Goal: Task Accomplishment & Management: Complete application form

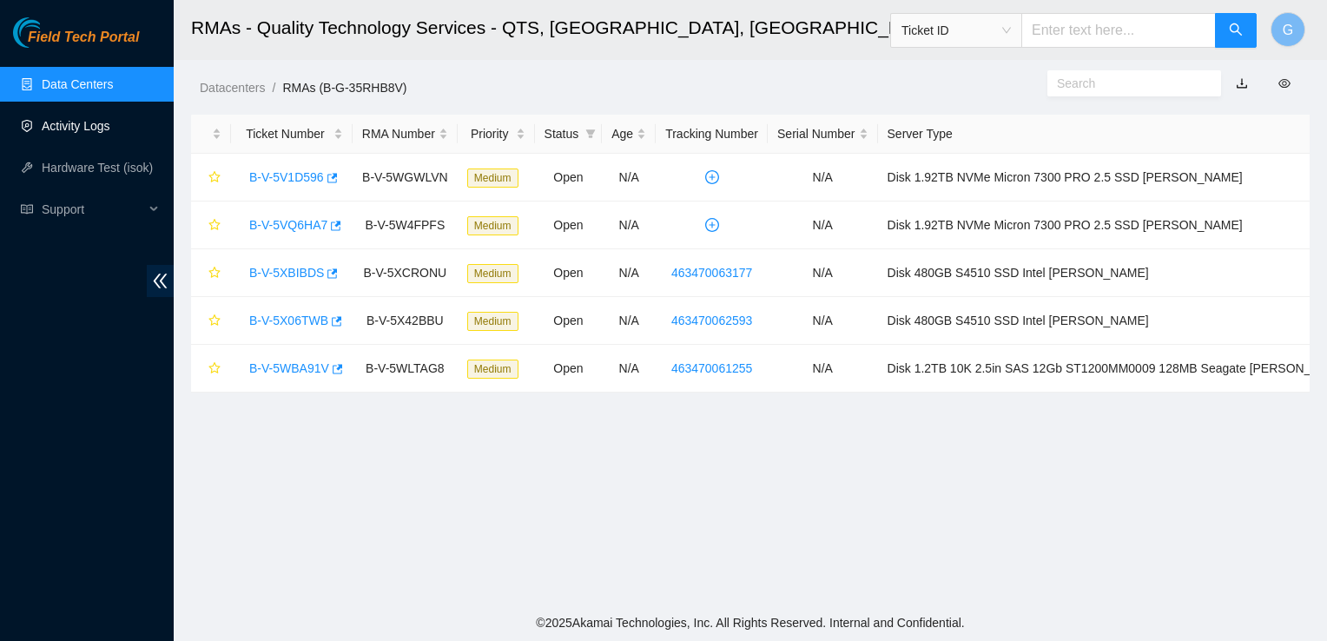
click at [69, 127] on link "Activity Logs" at bounding box center [76, 126] width 69 height 14
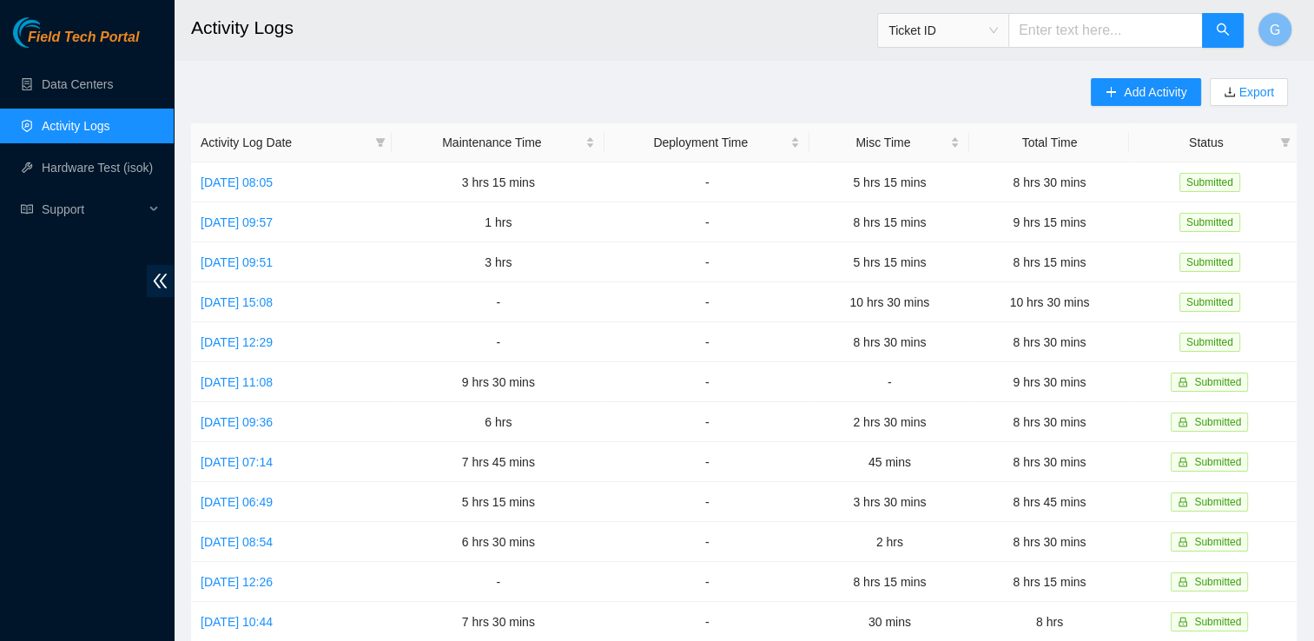
drag, startPoint x: 87, startPoint y: 123, endPoint x: 684, endPoint y: 53, distance: 600.8
drag, startPoint x: 684, startPoint y: 53, endPoint x: 283, endPoint y: 181, distance: 420.3
click at [273, 181] on link "[DATE] 08:05" at bounding box center [237, 182] width 72 height 14
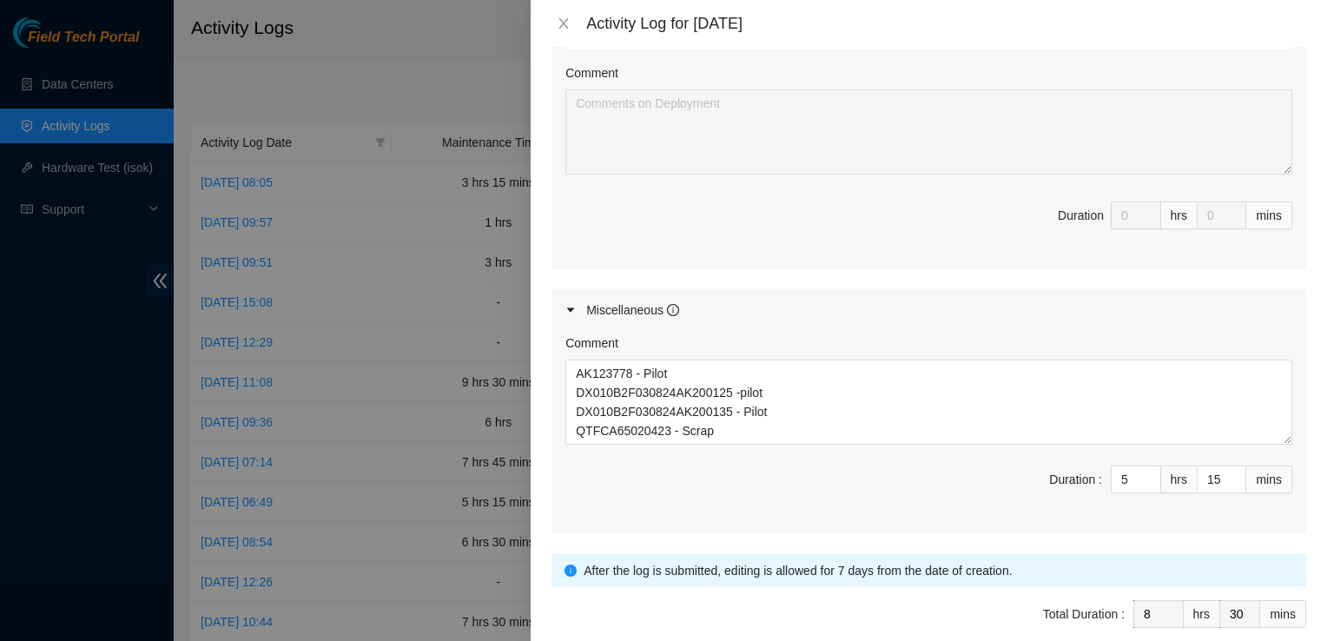
scroll to position [942, 0]
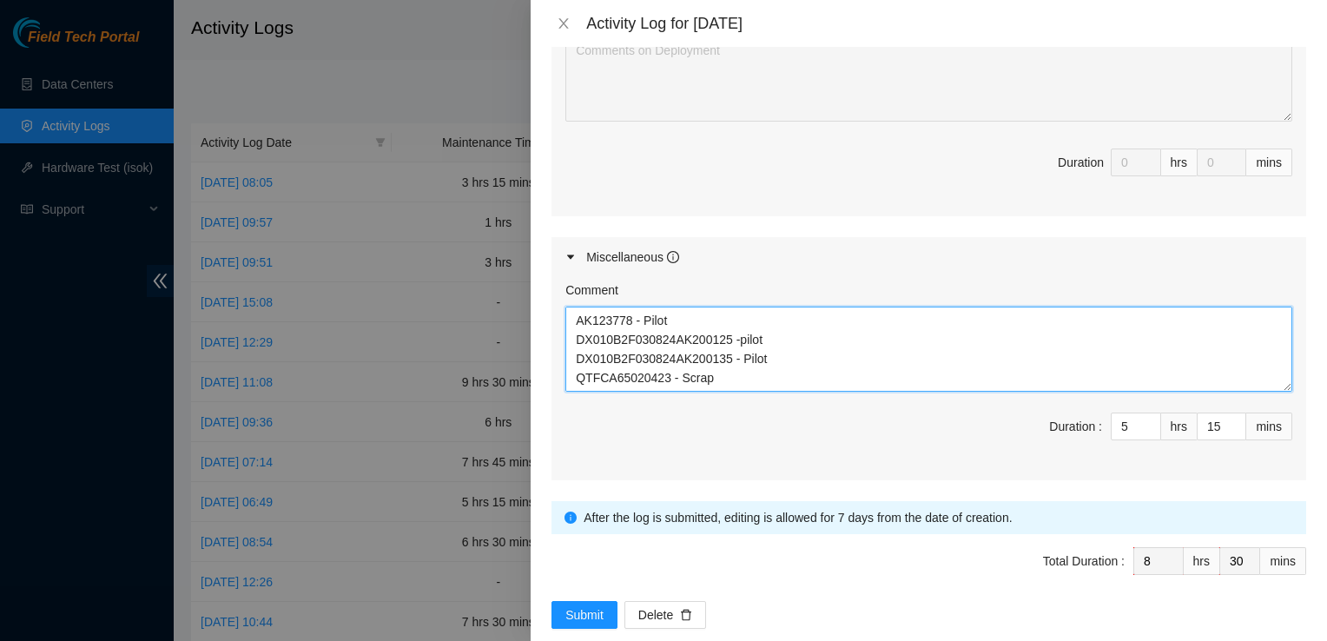
click at [851, 354] on textarea "[DATE] at tierpoint worked with Yzaak on Dp81298 removing 1 machine from rack H…" at bounding box center [928, 349] width 727 height 85
click at [618, 354] on textarea "[DATE] at tierpoint worked with Yzaak on Dp81298 removing 1 machine from rack H…" at bounding box center [928, 349] width 727 height 85
click at [582, 353] on textarea "[DATE] at tierpoint worked with Yzaak on Dp81298 removing 1 machine from rack H…" at bounding box center [928, 349] width 727 height 85
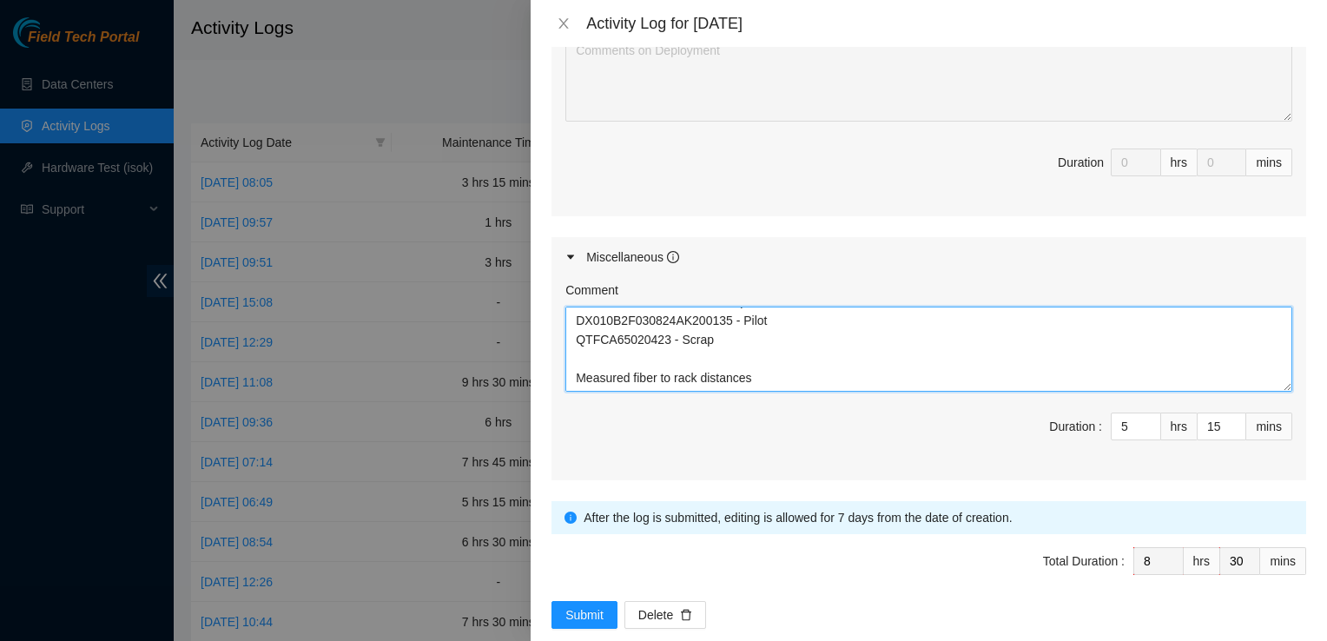
click at [572, 347] on textarea "[DATE] at tierpoint worked with Yzaak on Dp81298 removing 1 machine from rack H…" at bounding box center [928, 349] width 727 height 85
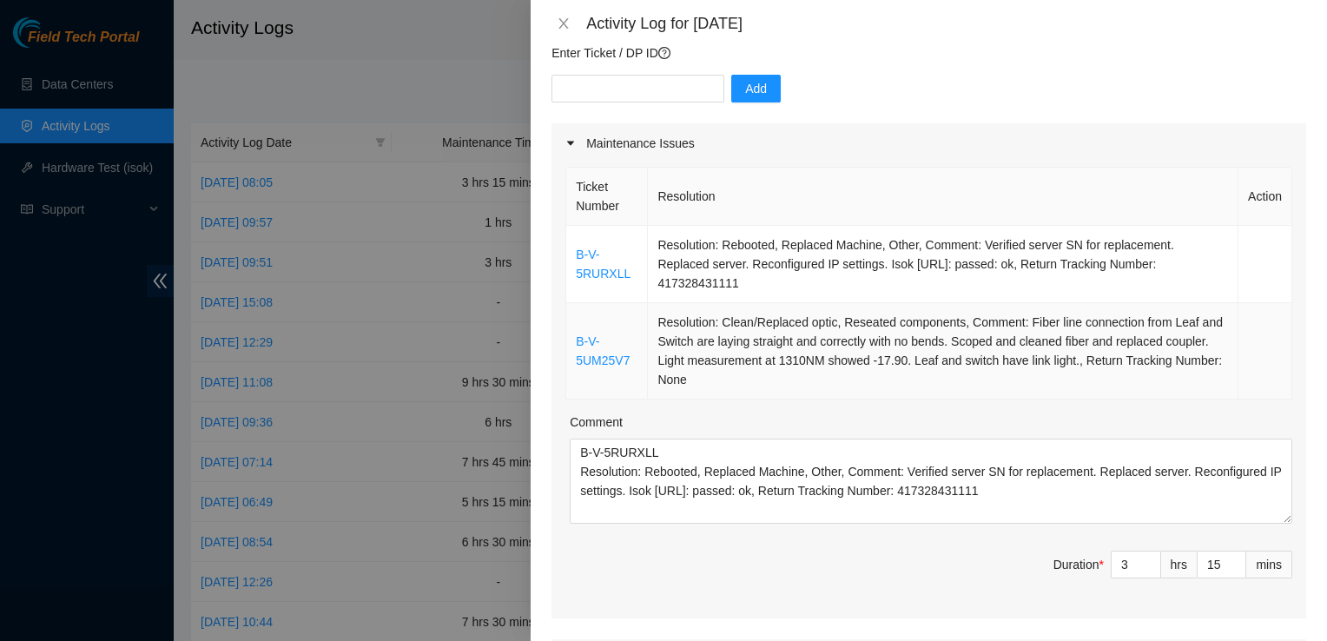
scroll to position [207, 0]
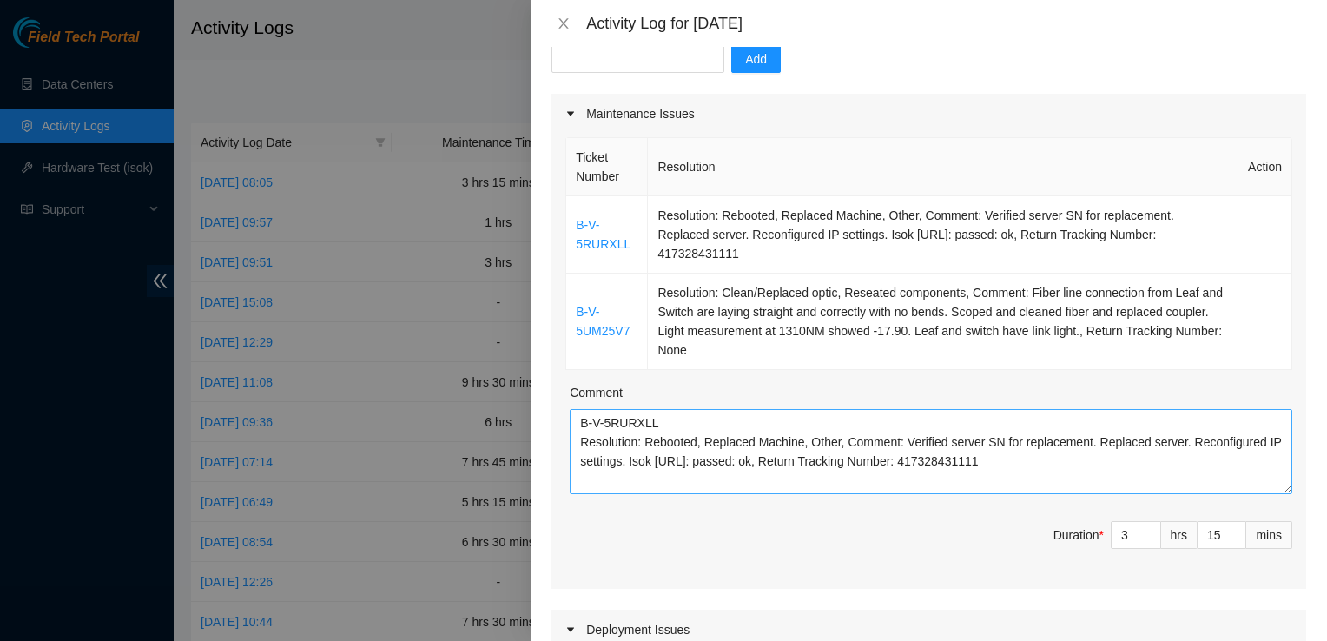
type textarea "[DATE] at tierpoint worked with Yzaak on Dp81298 removing 1 machine from rack H…"
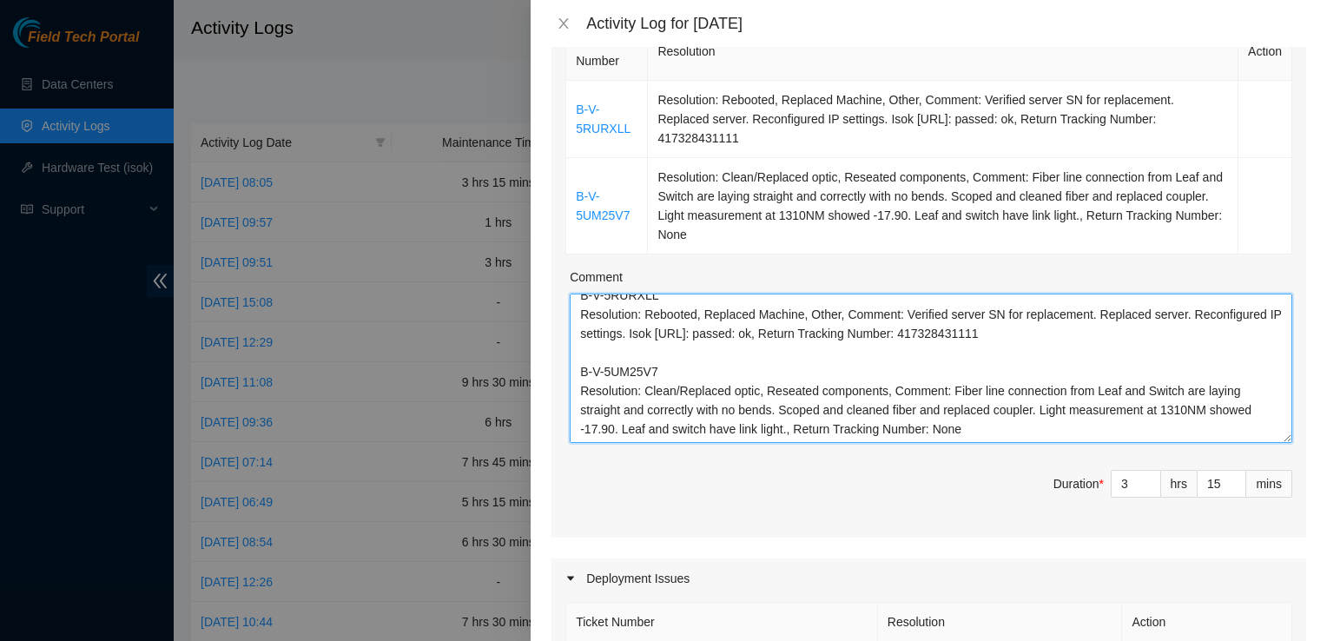
scroll to position [0, 0]
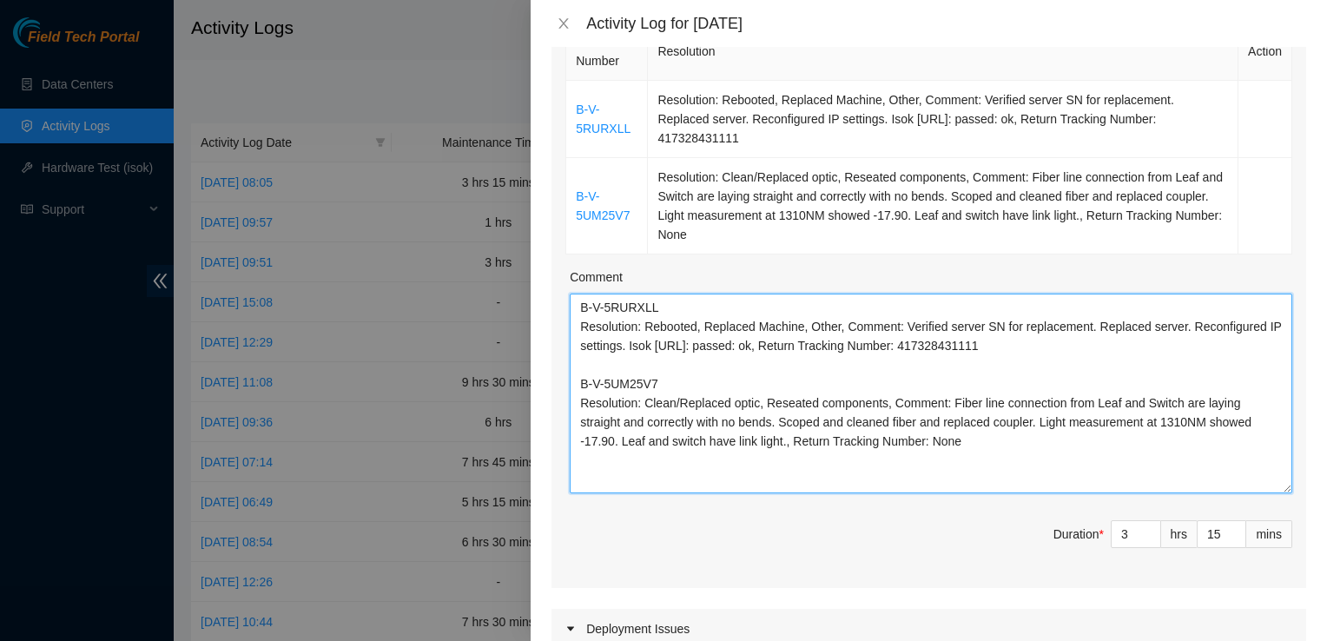
drag, startPoint x: 1272, startPoint y: 349, endPoint x: 1312, endPoint y: 465, distance: 122.2
click at [1312, 465] on div "Note: This activity log is for informational purposes only. You will not be pai…" at bounding box center [929, 344] width 796 height 594
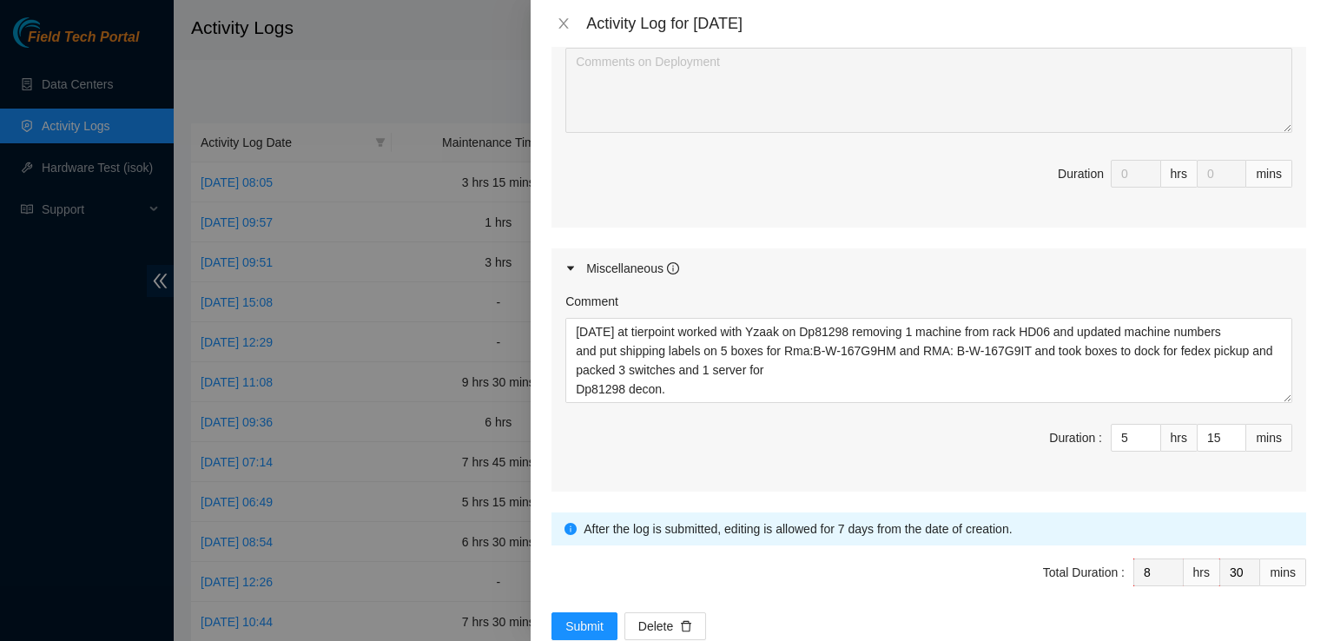
scroll to position [1056, 0]
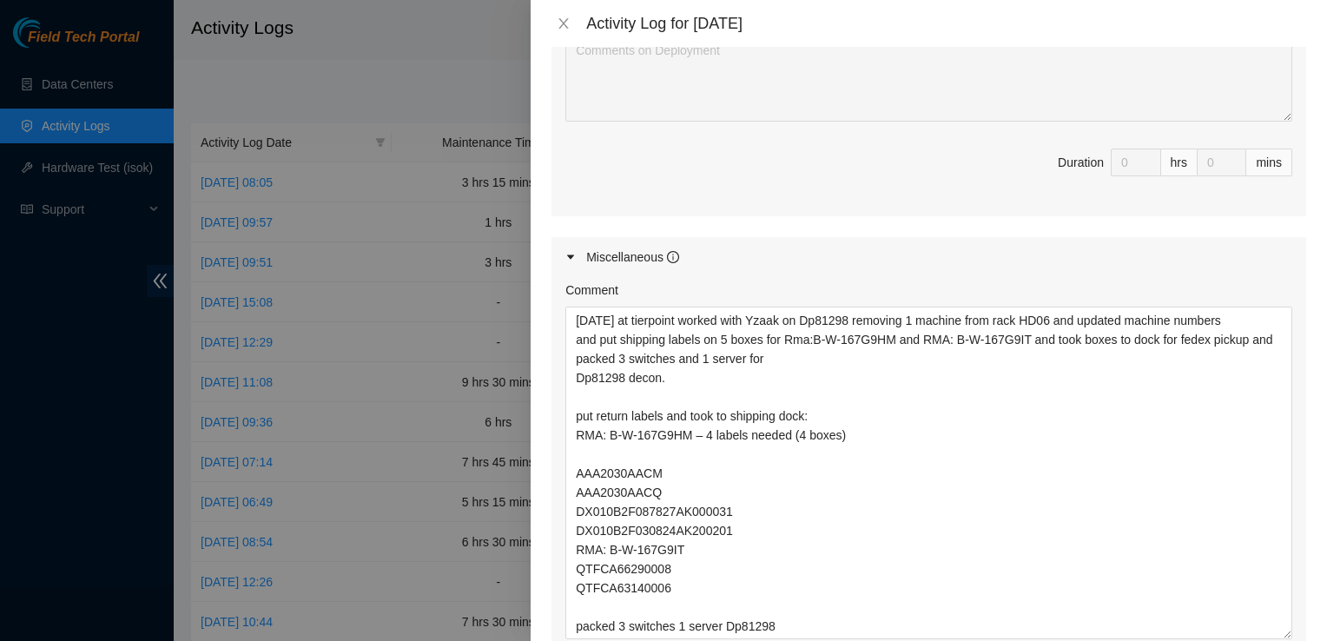
drag, startPoint x: 1272, startPoint y: 359, endPoint x: 1311, endPoint y: 606, distance: 250.6
click at [1311, 606] on div "Note: This activity log is for informational purposes only. You will not be pai…" at bounding box center [929, 344] width 796 height 594
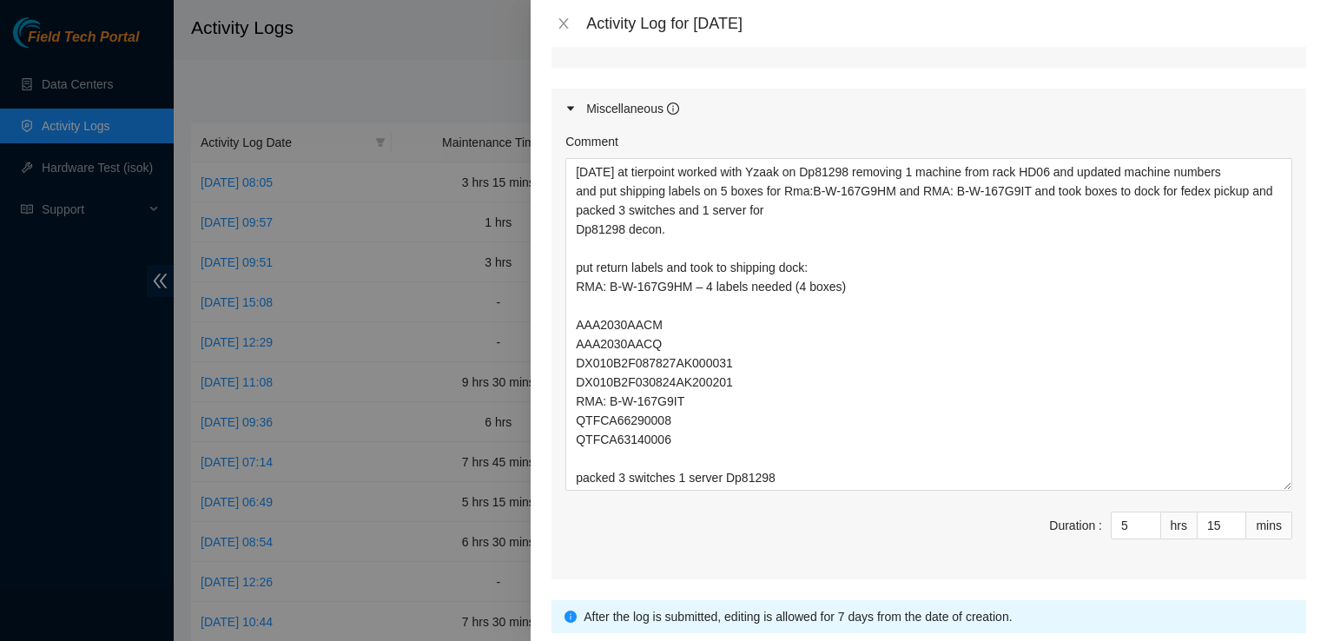
scroll to position [1304, 0]
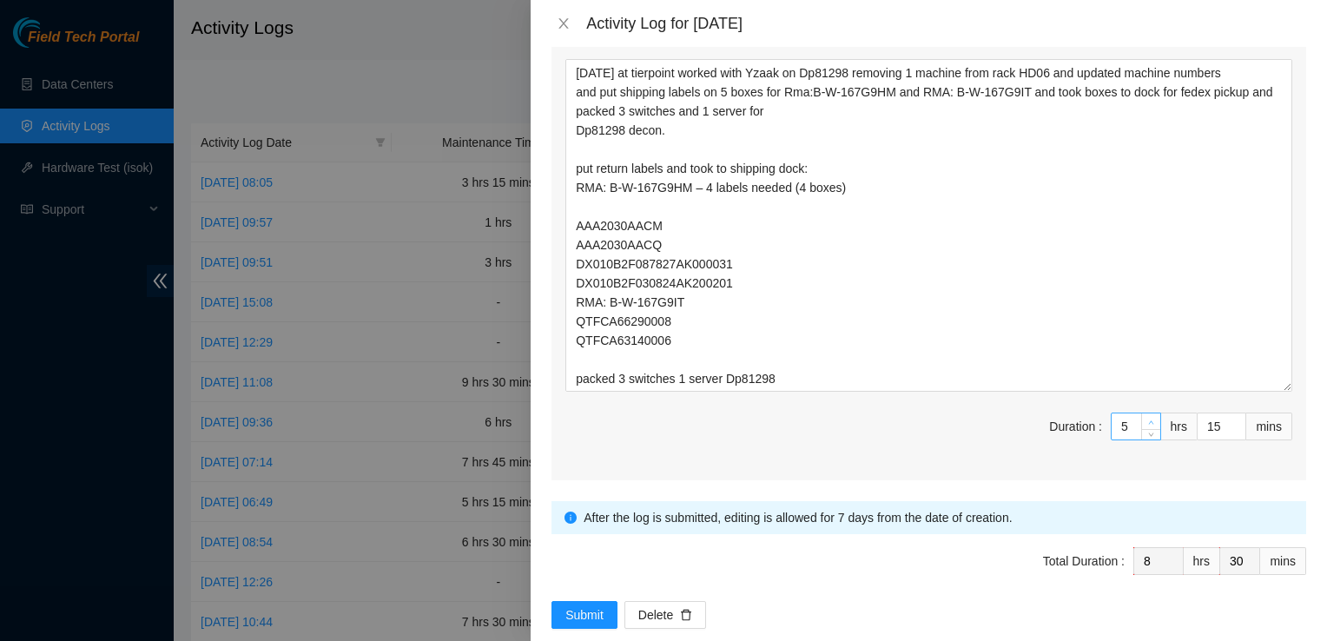
type input "6"
type input "9"
click at [1146, 413] on span "Increase Value" at bounding box center [1150, 421] width 19 height 16
type input "7"
type input "10"
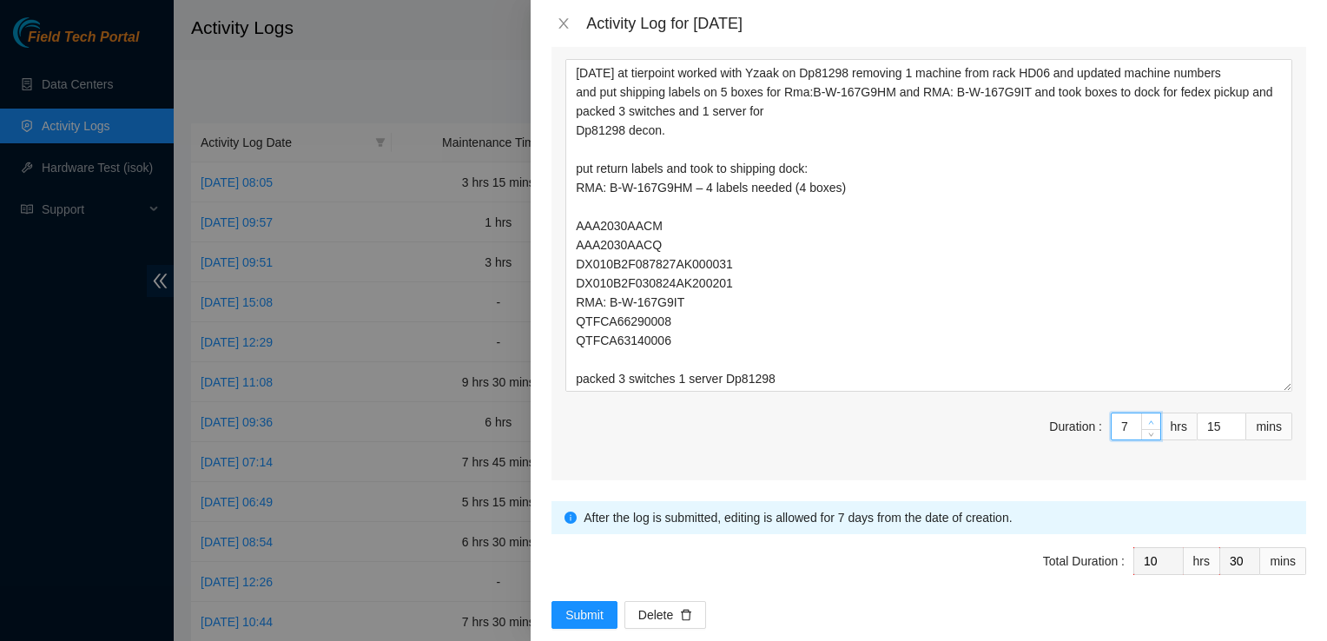
click at [1146, 413] on span "Increase Value" at bounding box center [1150, 421] width 19 height 16
type input "8"
type input "11"
click at [1146, 413] on span "Increase Value" at bounding box center [1150, 421] width 19 height 16
type input "9"
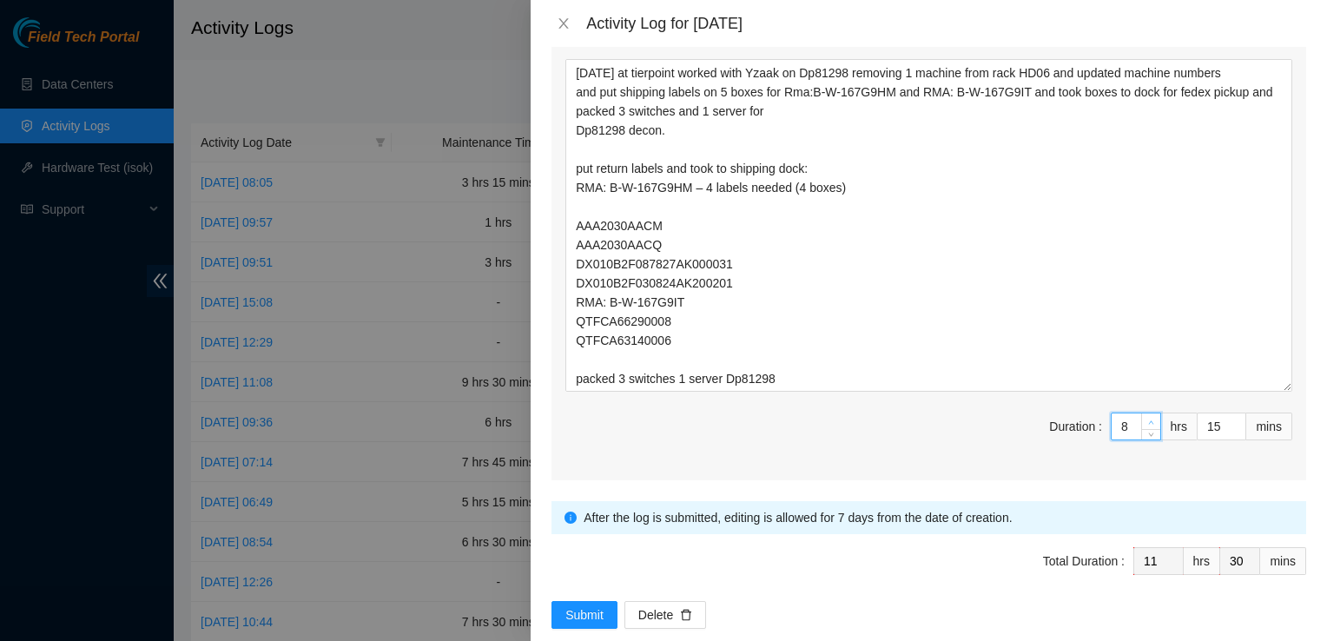
type input "12"
click at [1146, 413] on span "Increase Value" at bounding box center [1150, 421] width 19 height 16
type input "8"
type input "11"
click at [1148, 429] on icon "down" at bounding box center [1151, 432] width 6 height 6
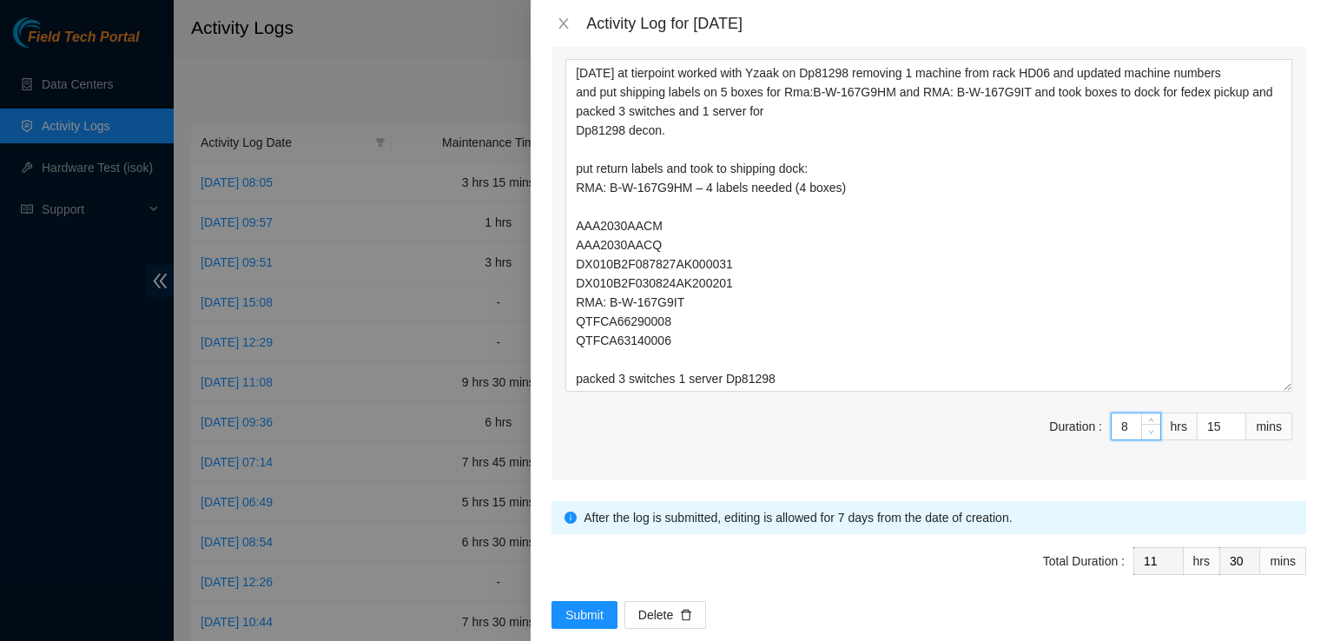
type input "7"
type input "10"
click at [1148, 429] on icon "down" at bounding box center [1151, 432] width 6 height 6
type input "14"
type input "29"
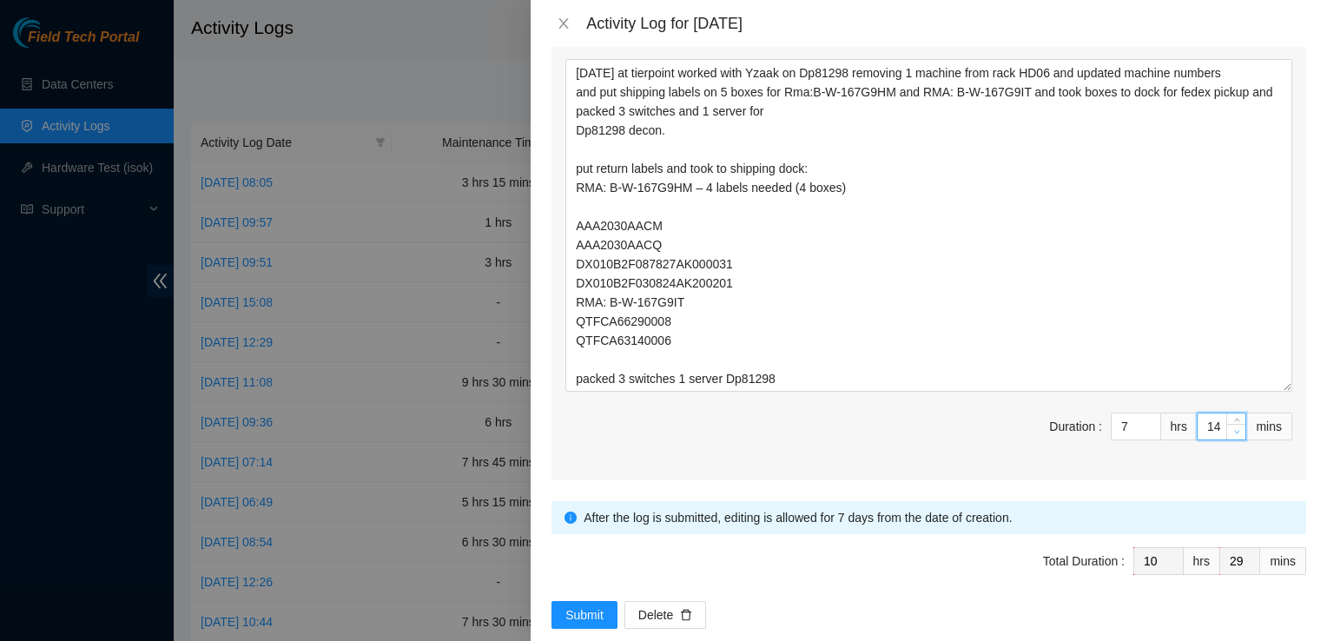
click at [1230, 424] on span "Decrease Value" at bounding box center [1235, 432] width 19 height 16
type input "13"
type input "28"
click at [1230, 424] on span "Decrease Value" at bounding box center [1235, 432] width 19 height 16
type input "12"
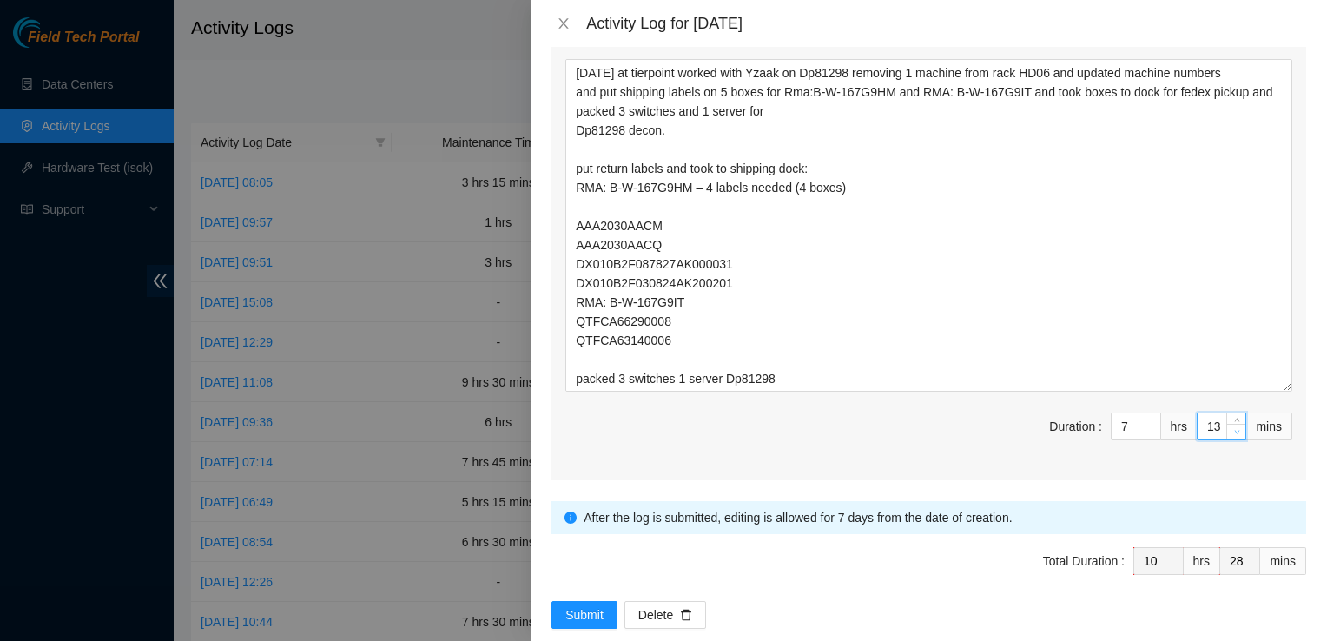
type input "27"
click at [1230, 424] on span "Decrease Value" at bounding box center [1235, 432] width 19 height 16
type input "11"
type input "26"
click at [1230, 424] on span "Decrease Value" at bounding box center [1235, 432] width 19 height 16
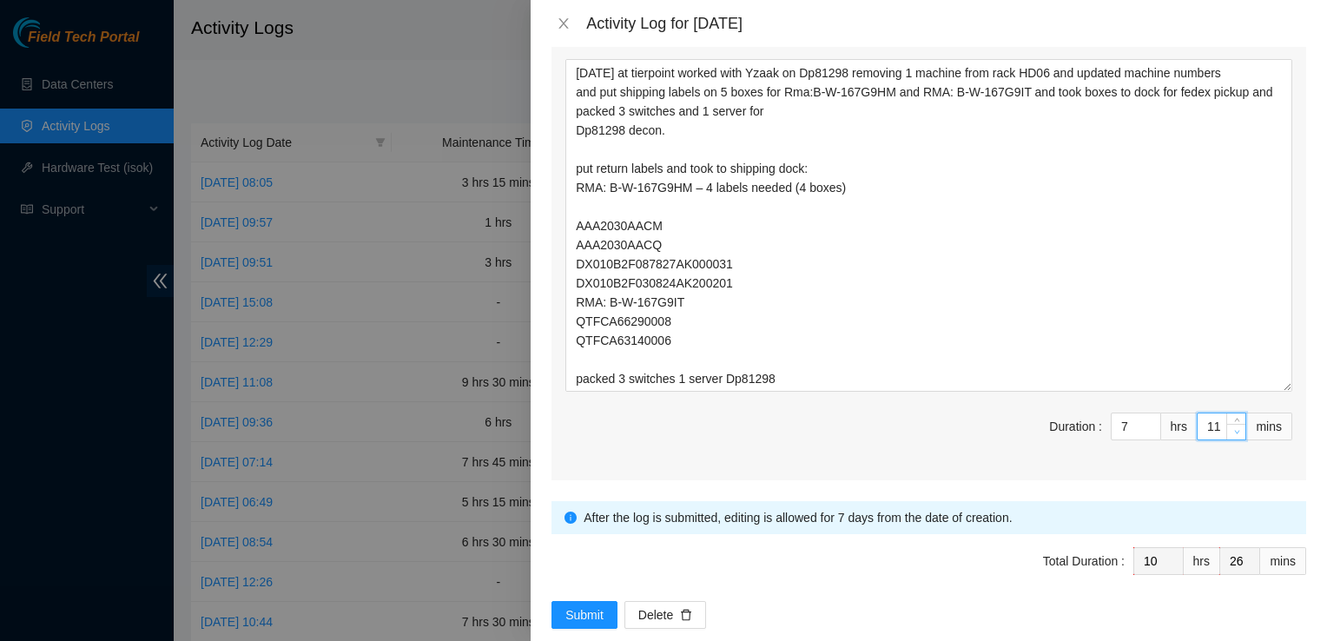
type input "10"
type input "25"
click at [1230, 424] on span "Decrease Value" at bounding box center [1235, 432] width 19 height 16
type input "9"
type input "24"
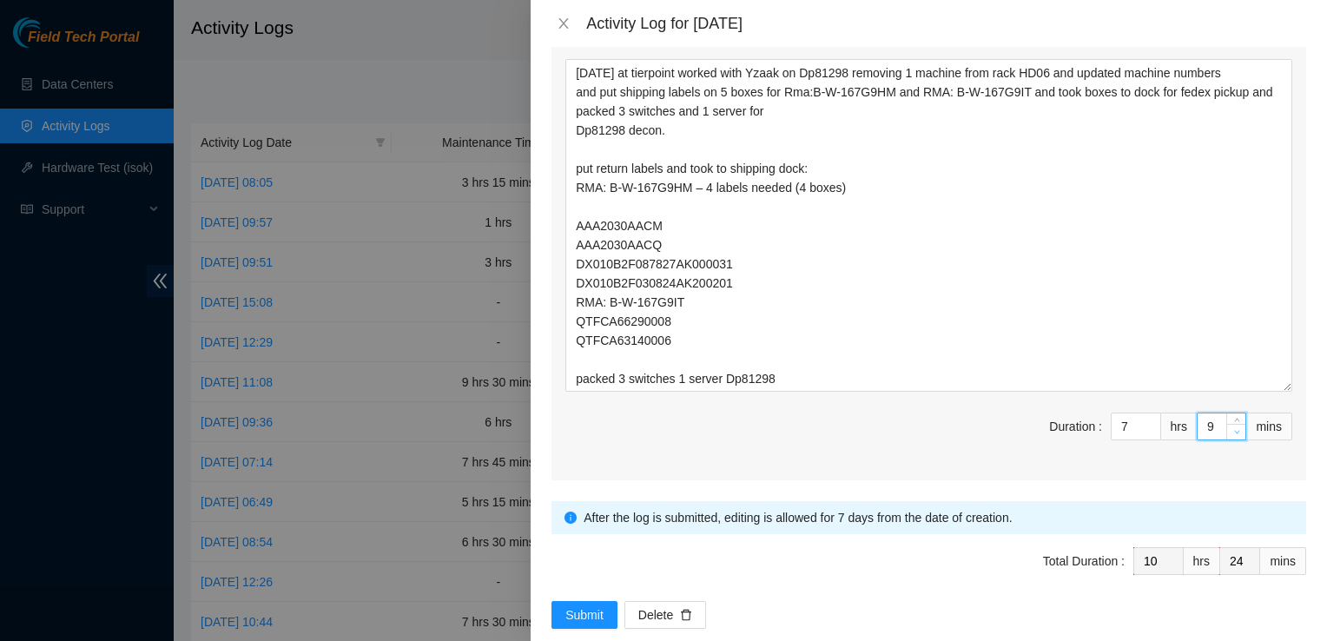
click at [1230, 424] on span "Decrease Value" at bounding box center [1235, 432] width 19 height 16
type input "8"
type input "23"
click at [1230, 424] on span "Decrease Value" at bounding box center [1235, 432] width 19 height 16
type input "7"
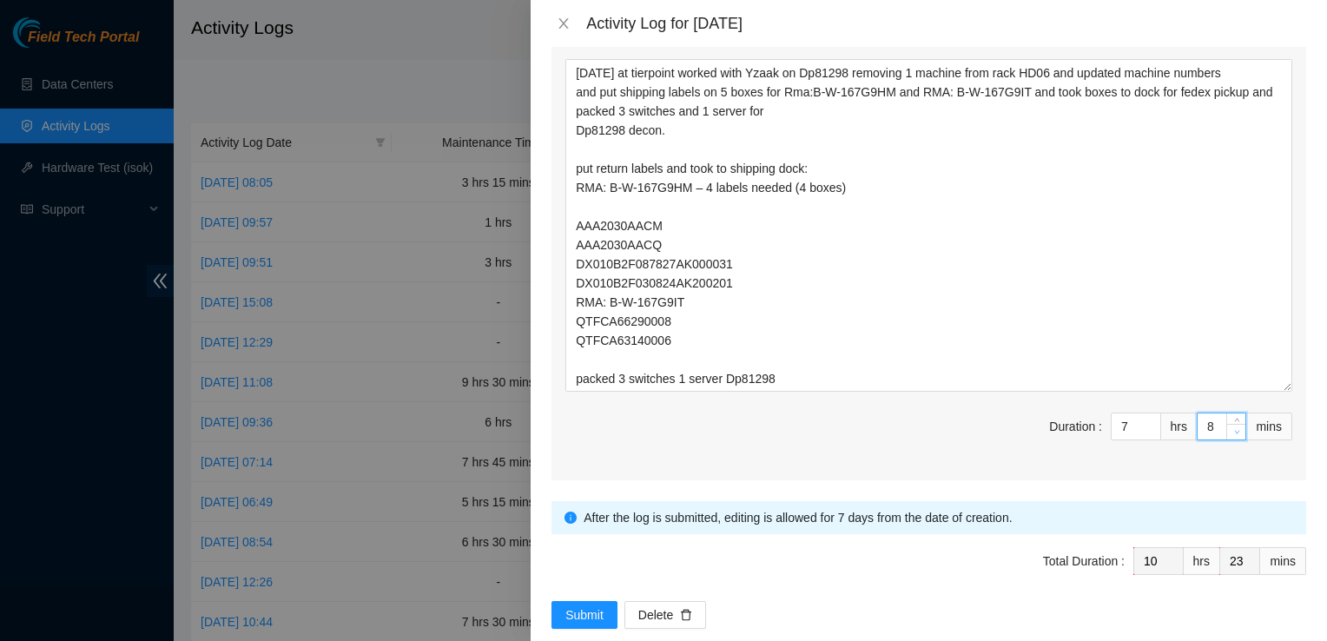
type input "22"
click at [1230, 424] on span "Decrease Value" at bounding box center [1235, 432] width 19 height 16
type input "6"
type input "21"
click at [1230, 424] on span "Decrease Value" at bounding box center [1235, 432] width 19 height 16
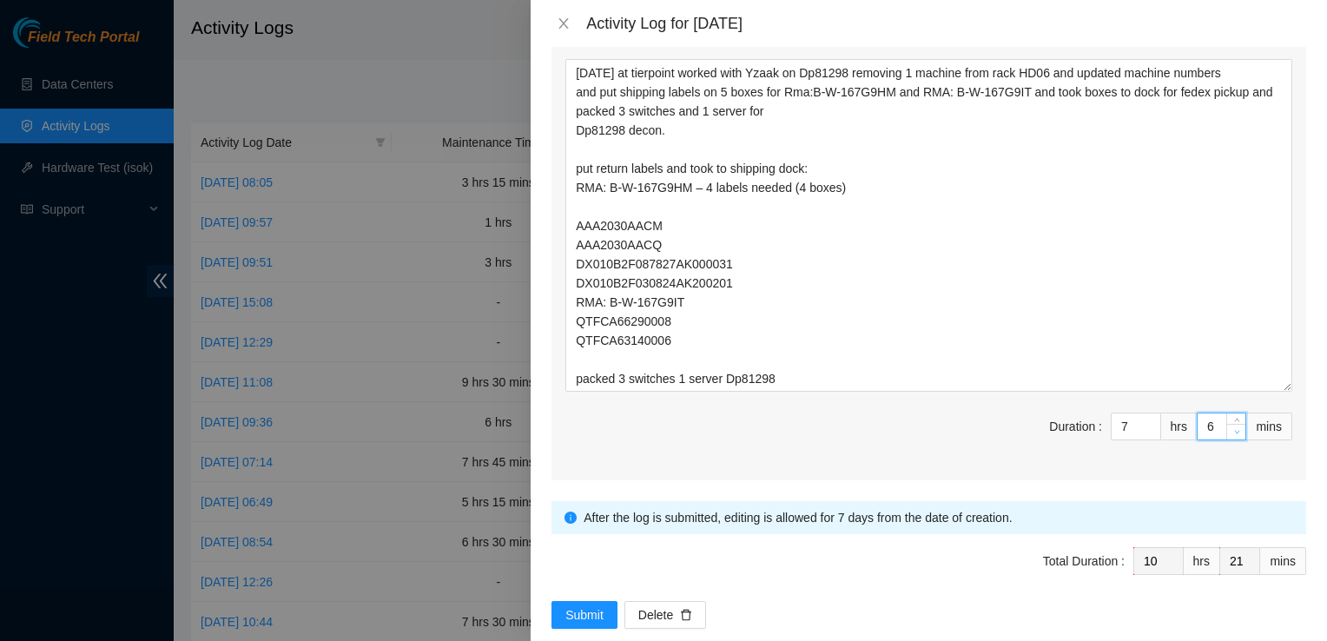
type input "5"
type input "20"
click at [1230, 424] on span "Decrease Value" at bounding box center [1235, 432] width 19 height 16
type input "4"
type input "19"
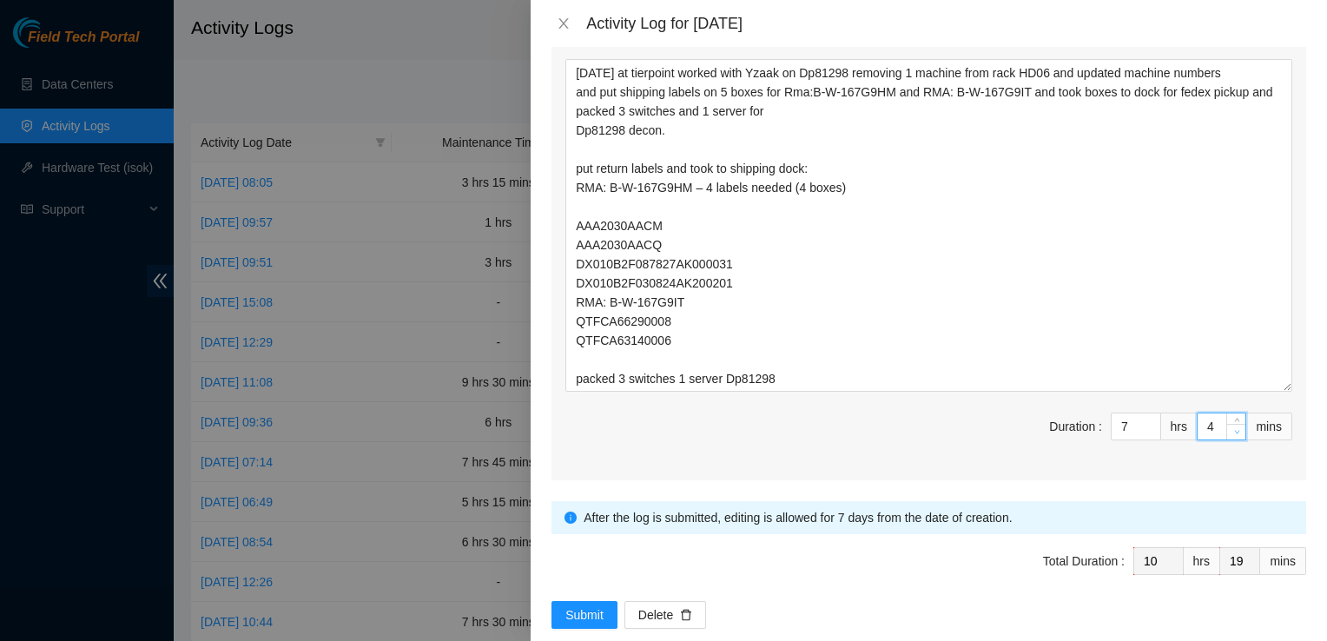
click at [1230, 424] on span "Decrease Value" at bounding box center [1235, 432] width 19 height 16
type input "3"
type input "18"
click at [1230, 424] on span "Decrease Value" at bounding box center [1235, 432] width 19 height 16
type input "2"
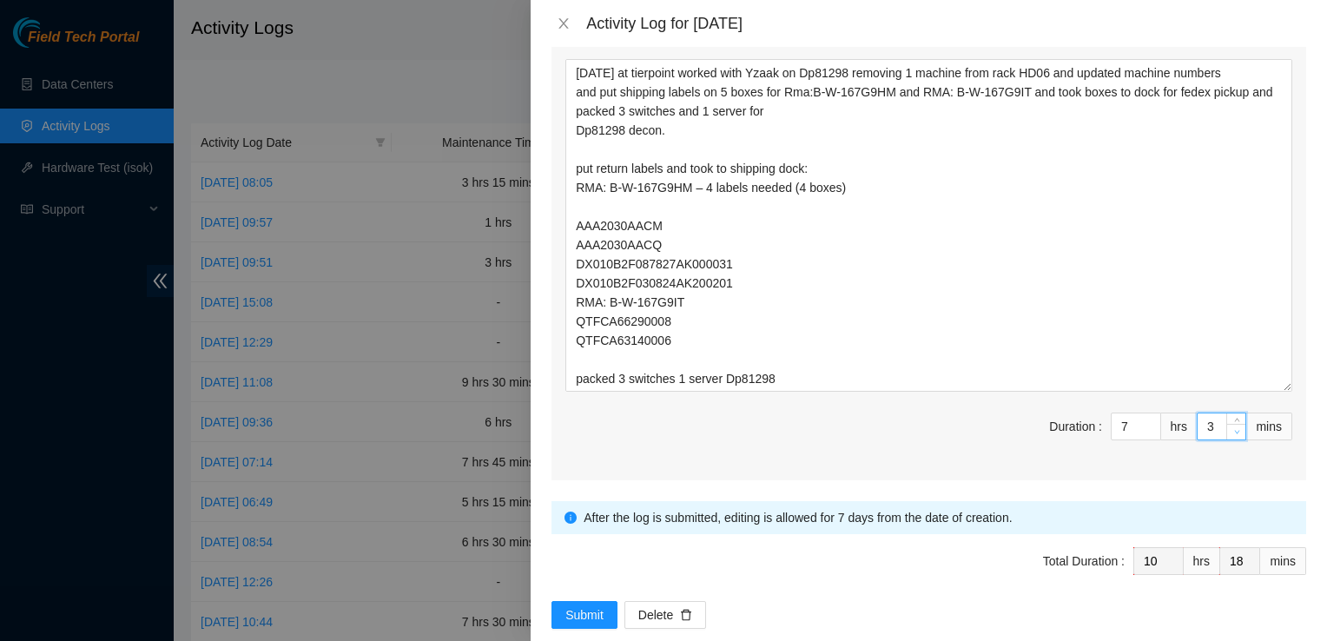
type input "17"
click at [1230, 424] on span "Decrease Value" at bounding box center [1235, 432] width 19 height 16
type input "1"
type input "16"
click at [1230, 424] on span "Decrease Value" at bounding box center [1235, 432] width 19 height 16
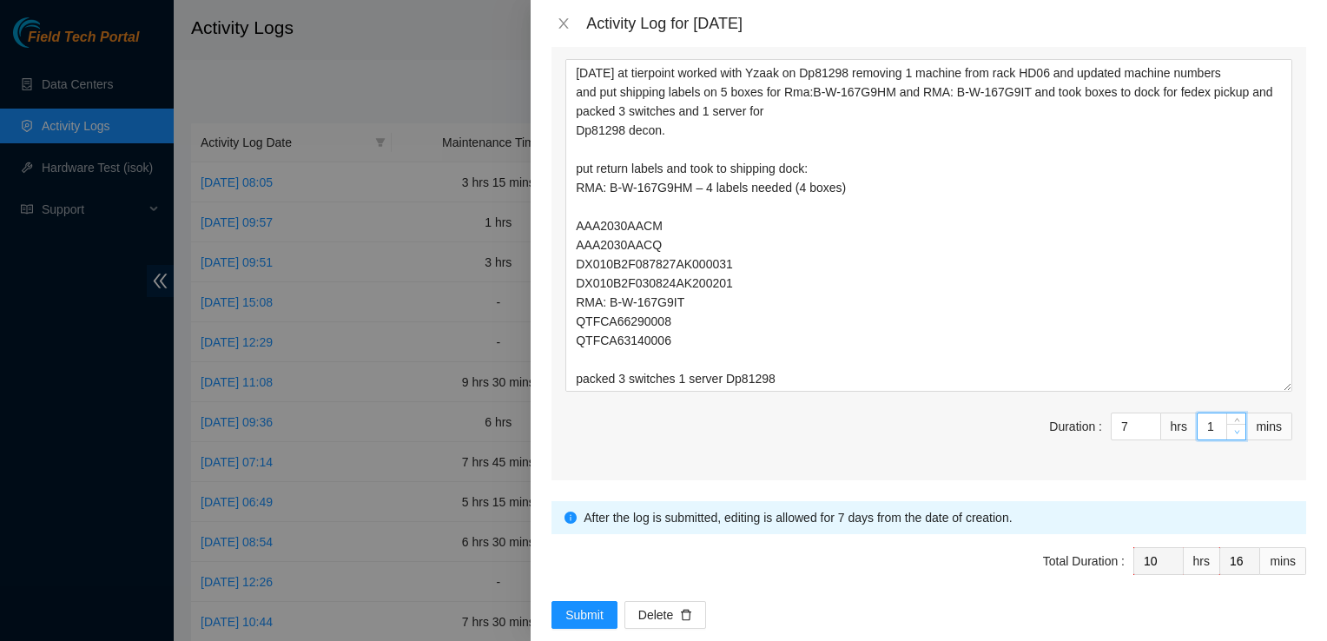
type input "0"
type input "15"
click at [1230, 424] on span "Decrease Value" at bounding box center [1235, 432] width 19 height 16
click at [1113, 413] on input "7" at bounding box center [1136, 426] width 49 height 26
type input "6"
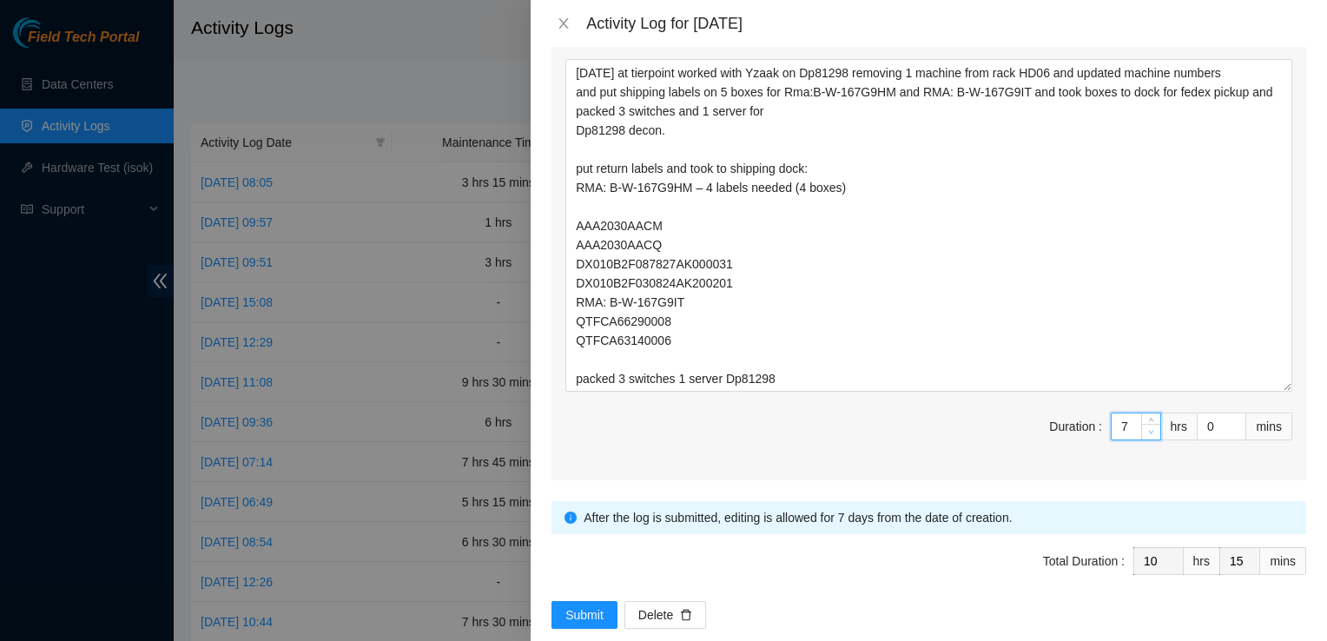
type input "9"
click at [1144, 424] on span "Decrease Value" at bounding box center [1150, 432] width 19 height 16
click at [1226, 424] on span "Decrease Value" at bounding box center [1235, 432] width 19 height 16
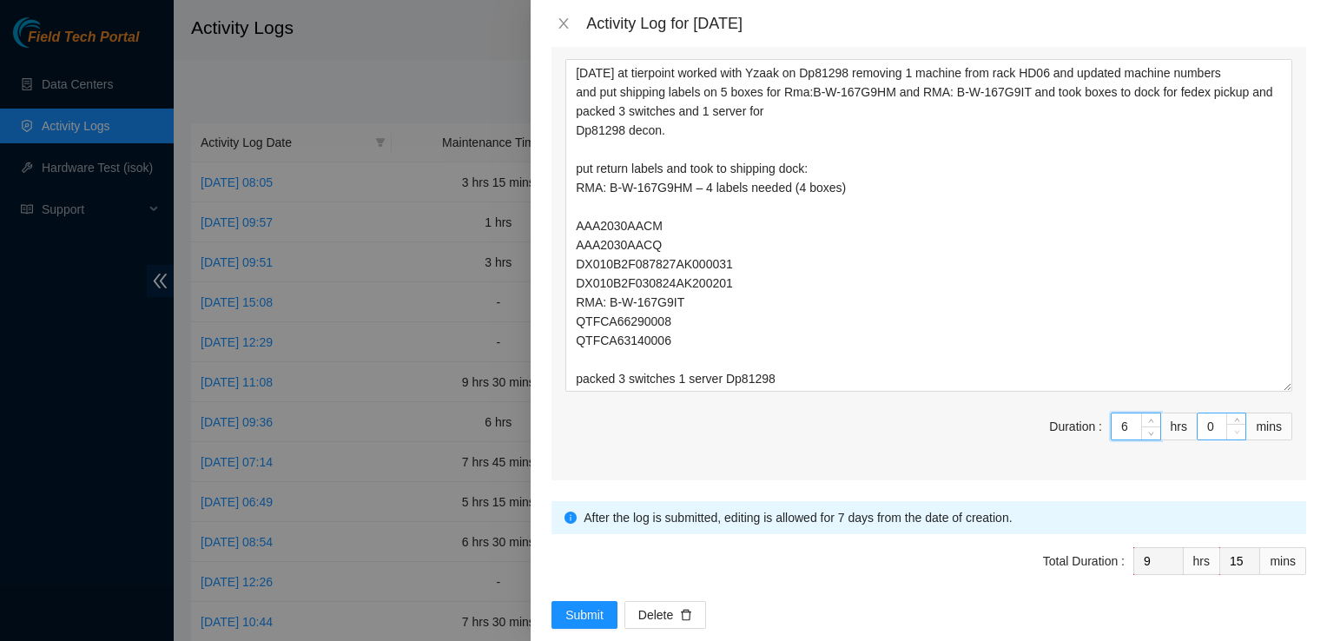
click at [1232, 427] on span "down" at bounding box center [1237, 432] width 10 height 10
click at [1229, 424] on span "Decrease Value" at bounding box center [1235, 432] width 19 height 16
type input "1"
type input "16"
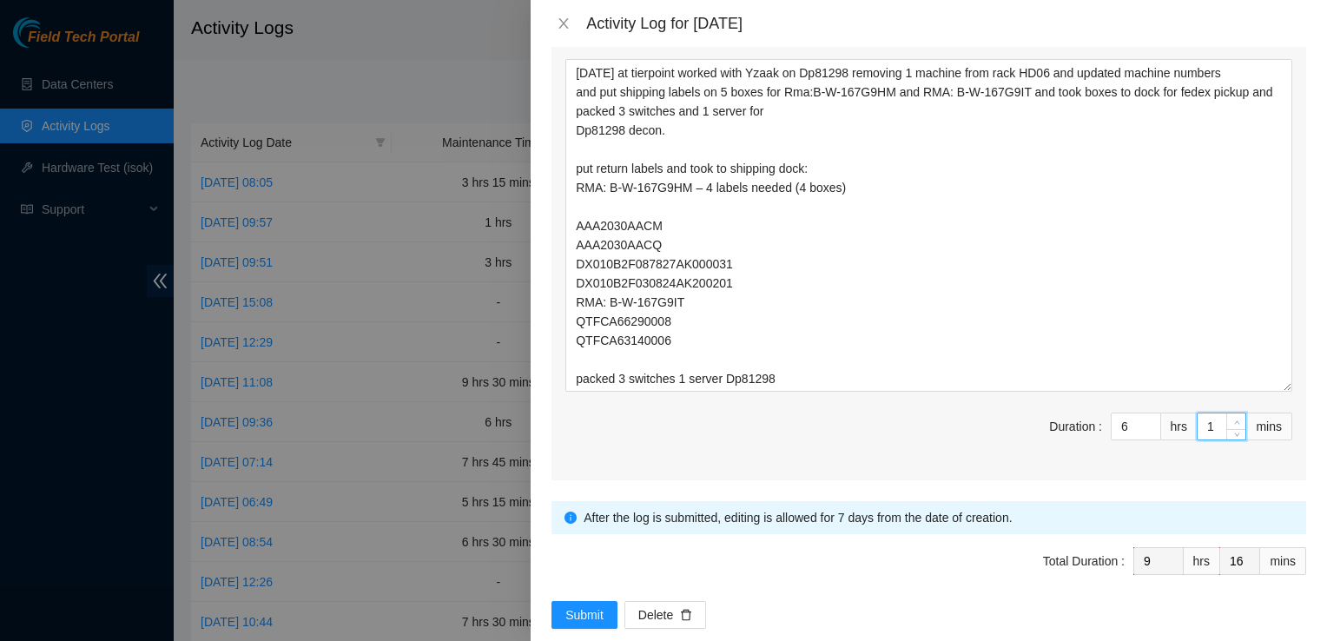
type input "2"
type input "17"
type input "3"
type input "18"
type input "4"
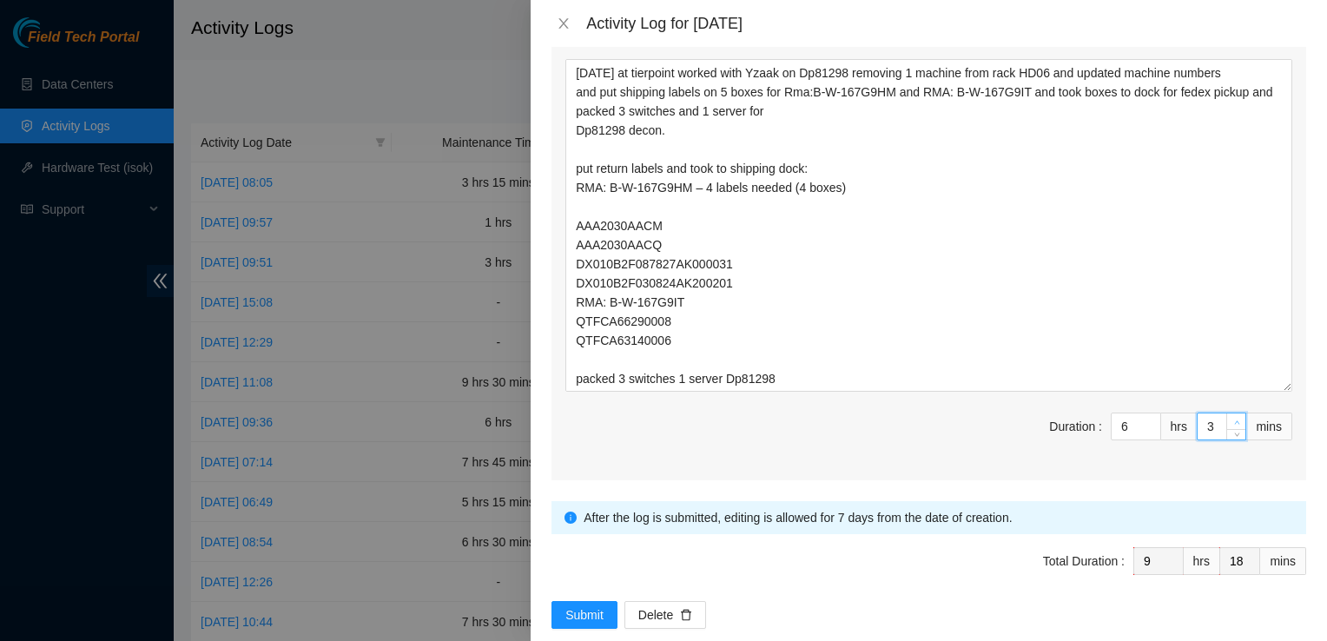
type input "19"
type input "5"
type input "20"
type input "6"
type input "21"
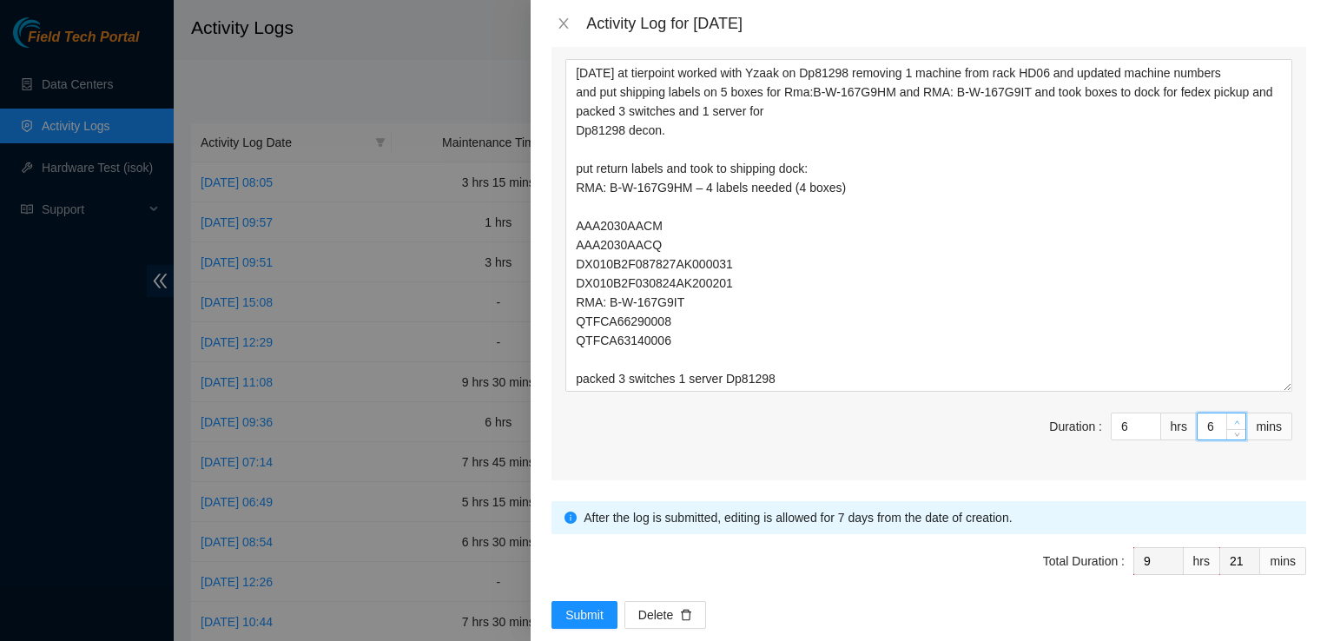
type input "7"
type input "22"
type input "8"
type input "23"
type input "9"
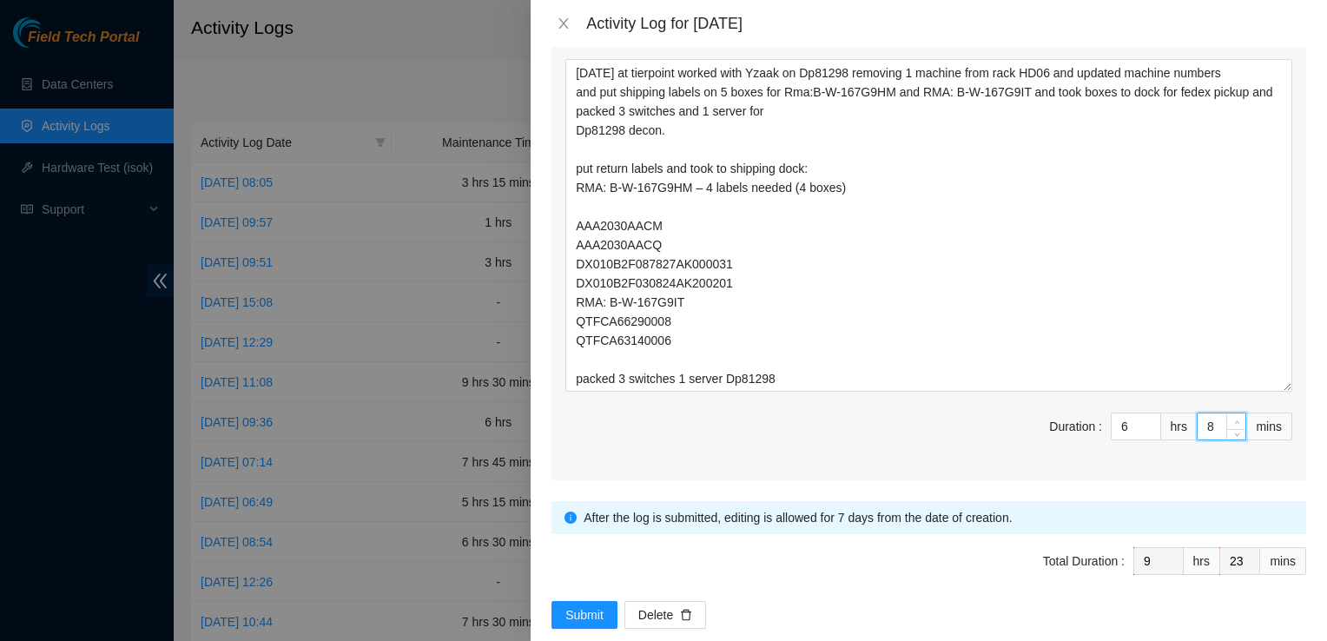
type input "24"
type input "10"
type input "25"
type input "11"
type input "26"
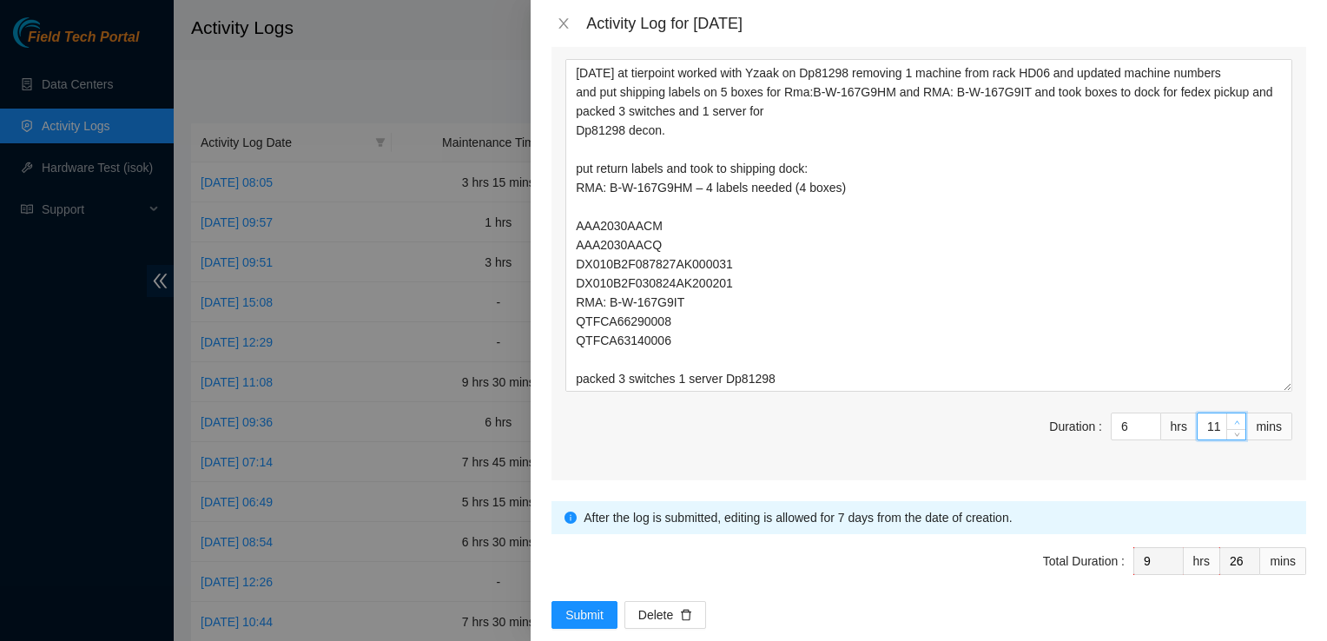
type input "12"
type input "27"
type input "13"
type input "28"
type input "14"
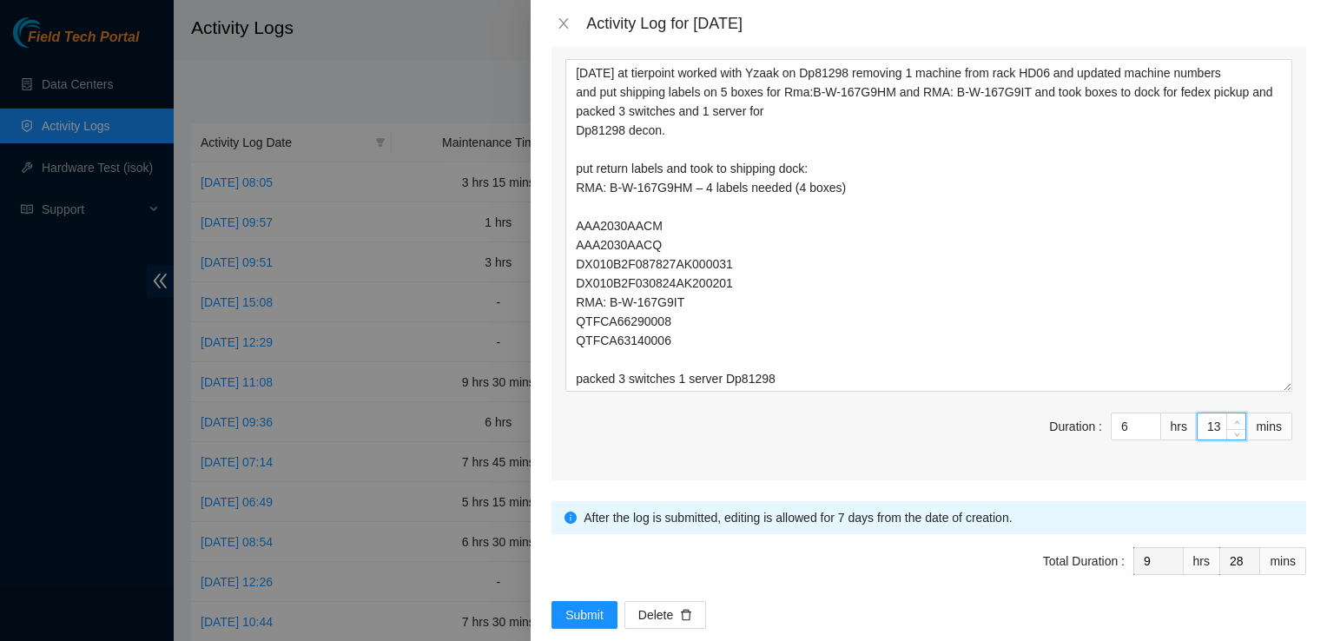
type input "29"
type input "15"
type input "30"
type input "16"
type input "31"
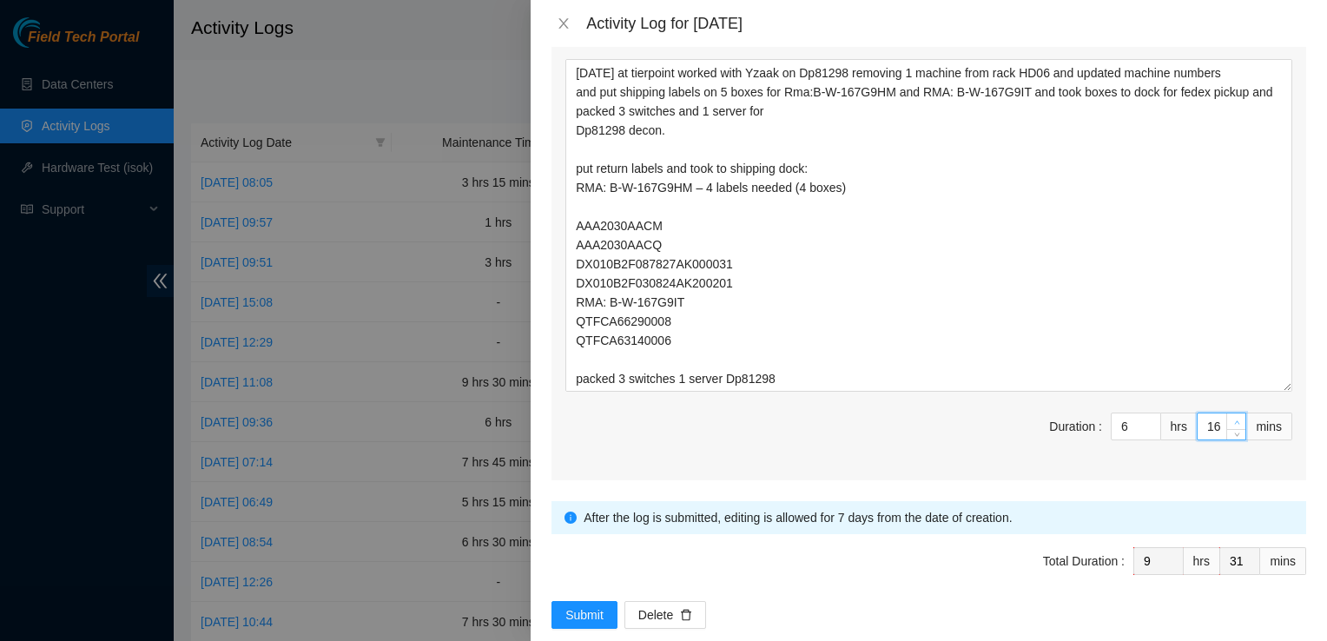
type input "17"
type input "32"
type input "18"
type input "33"
type input "19"
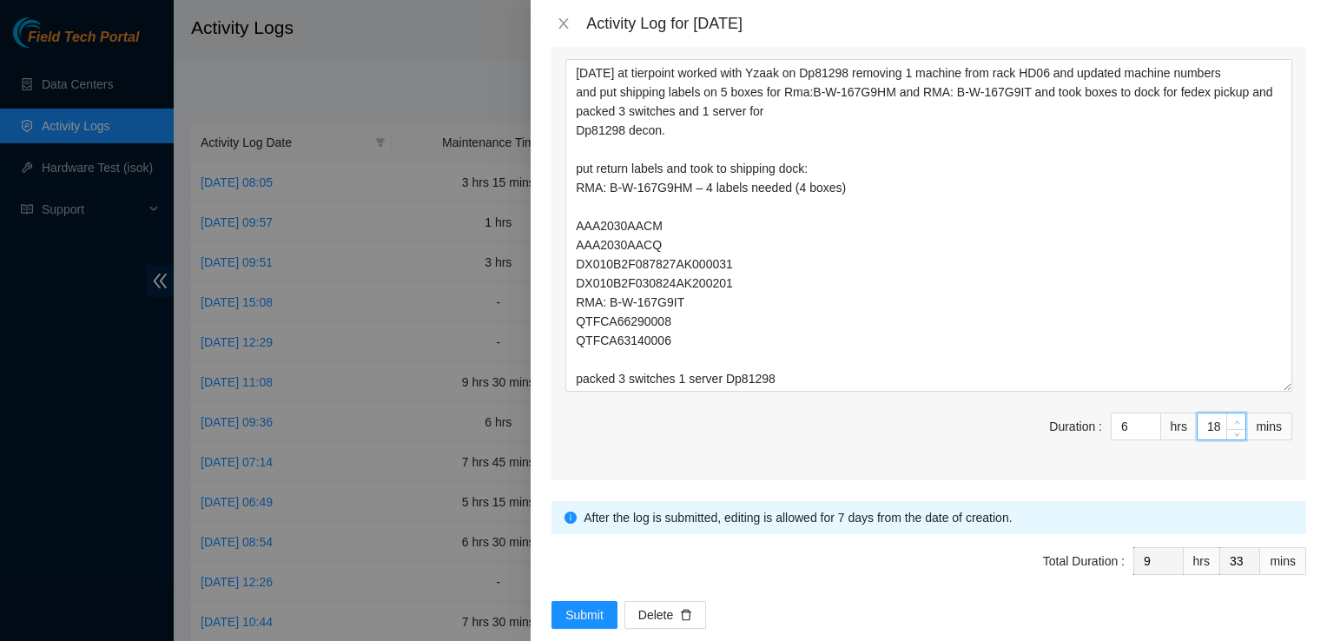
type input "34"
type input "20"
type input "35"
type input "21"
type input "36"
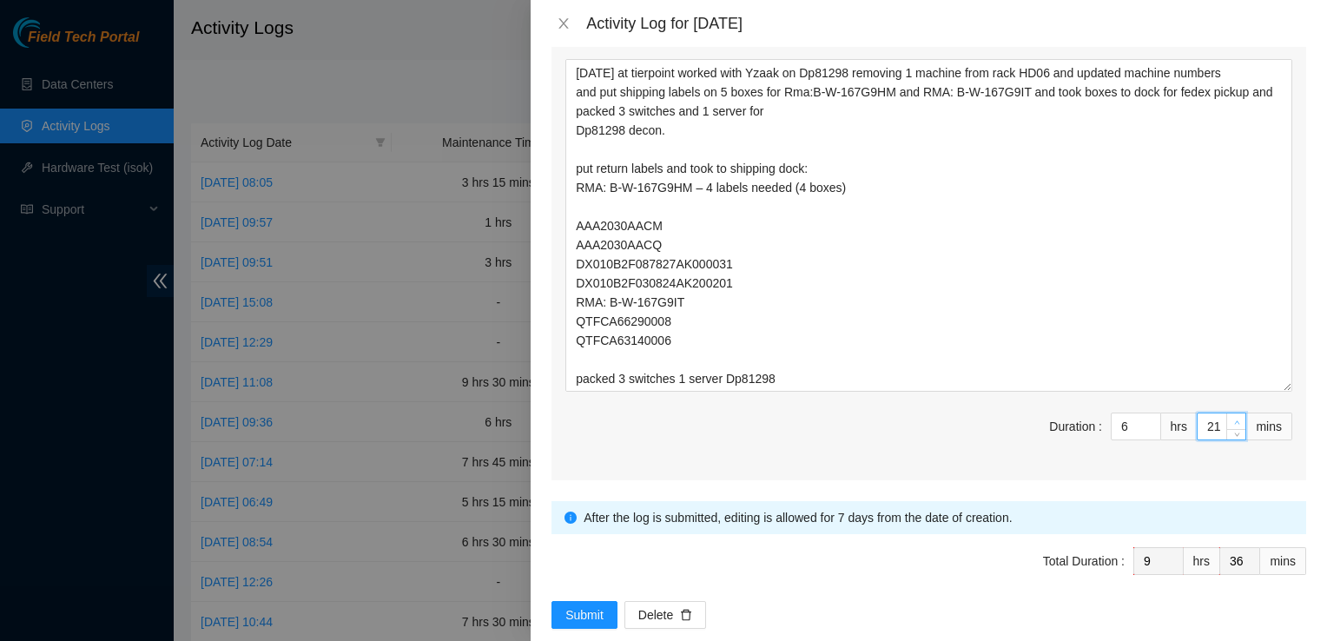
type input "22"
type input "37"
type input "23"
type input "38"
type input "24"
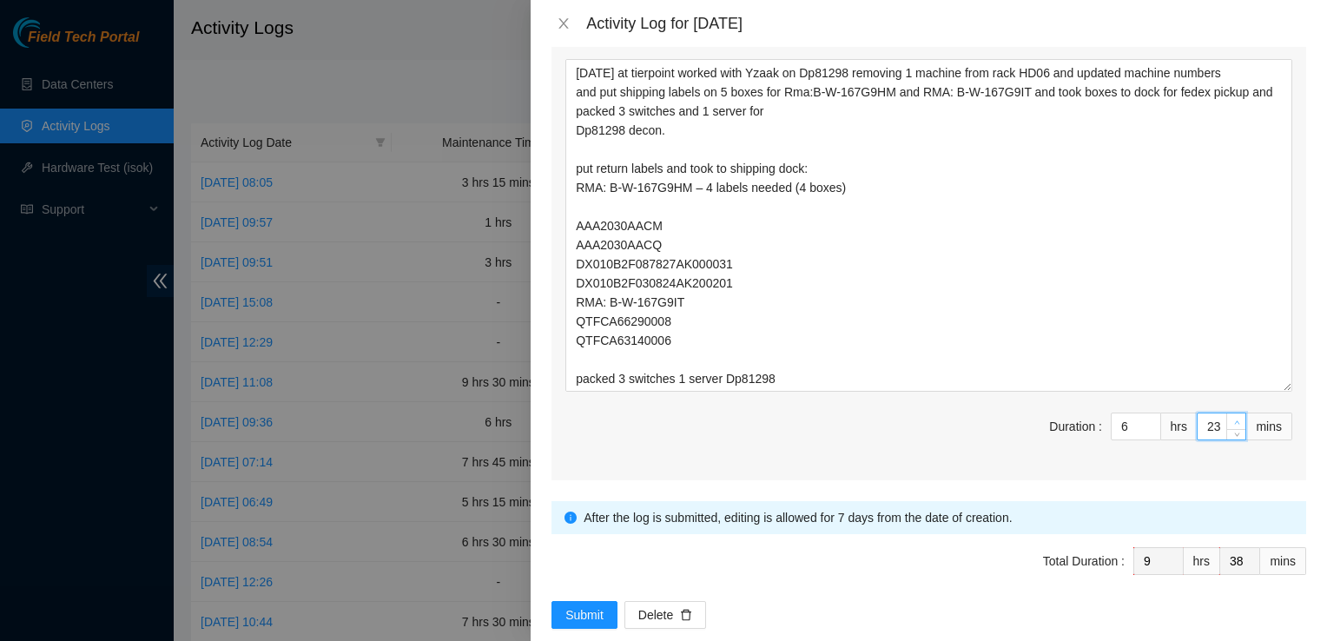
type input "39"
type input "25"
type input "40"
type input "26"
type input "41"
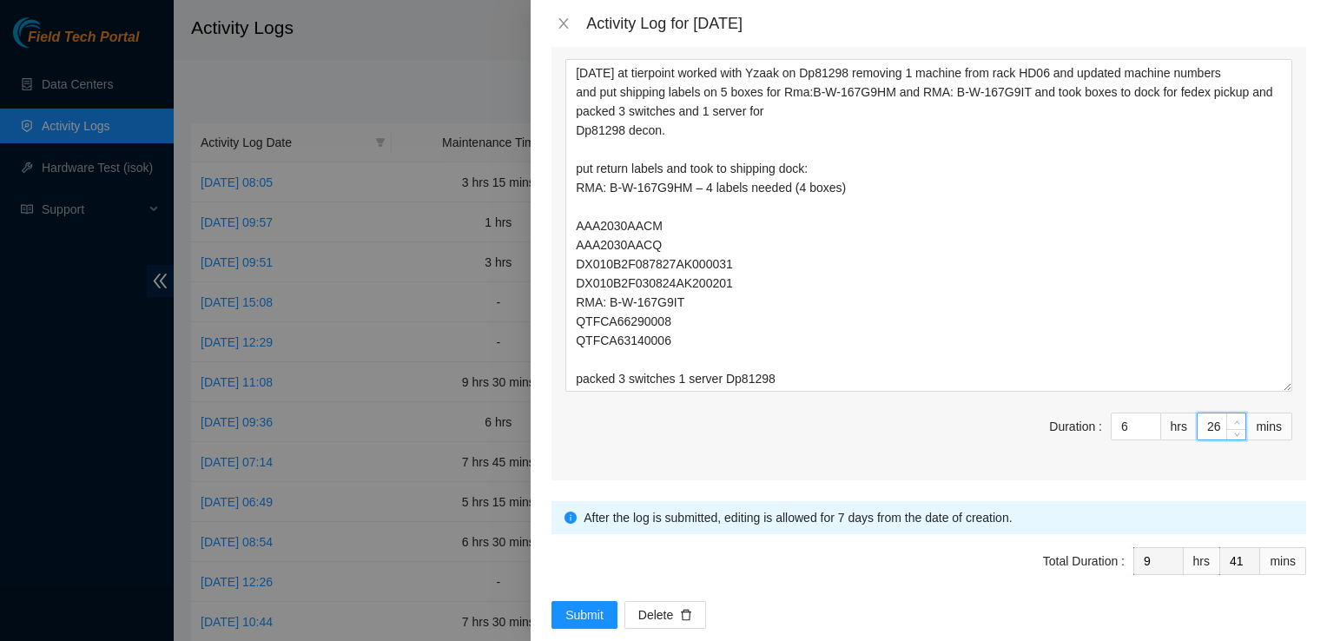
type input "27"
type input "42"
type input "28"
type input "43"
type input "29"
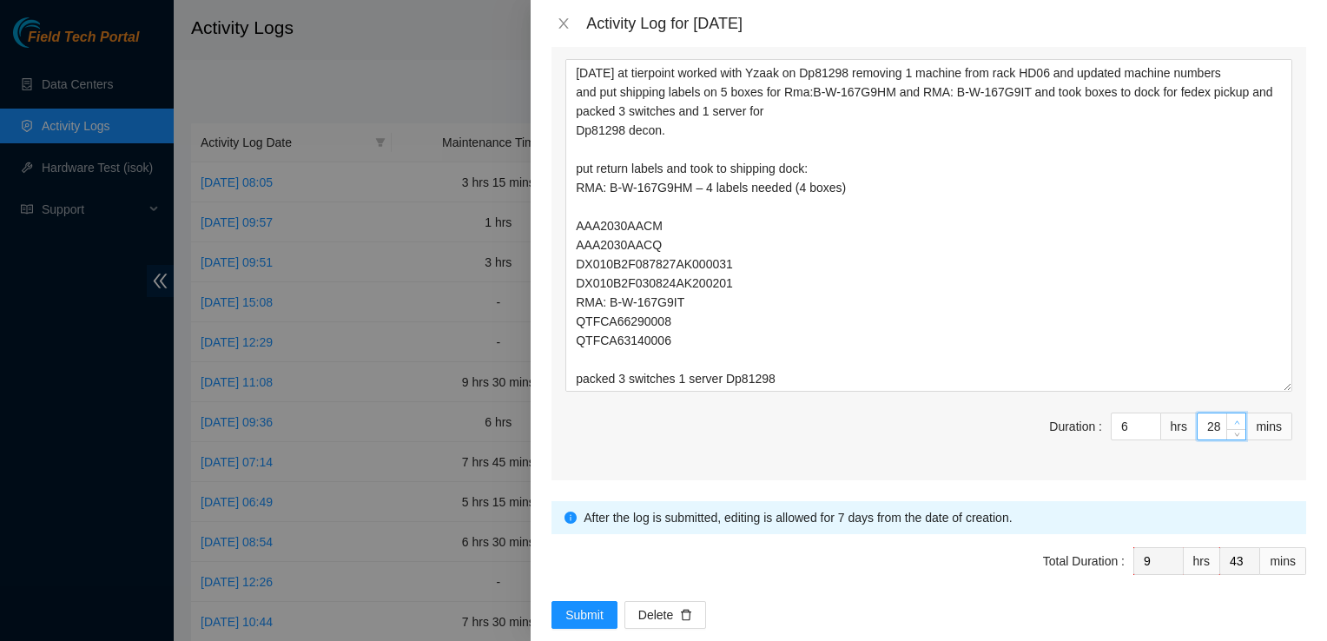
type input "44"
type input "30"
type input "45"
type input "31"
type input "46"
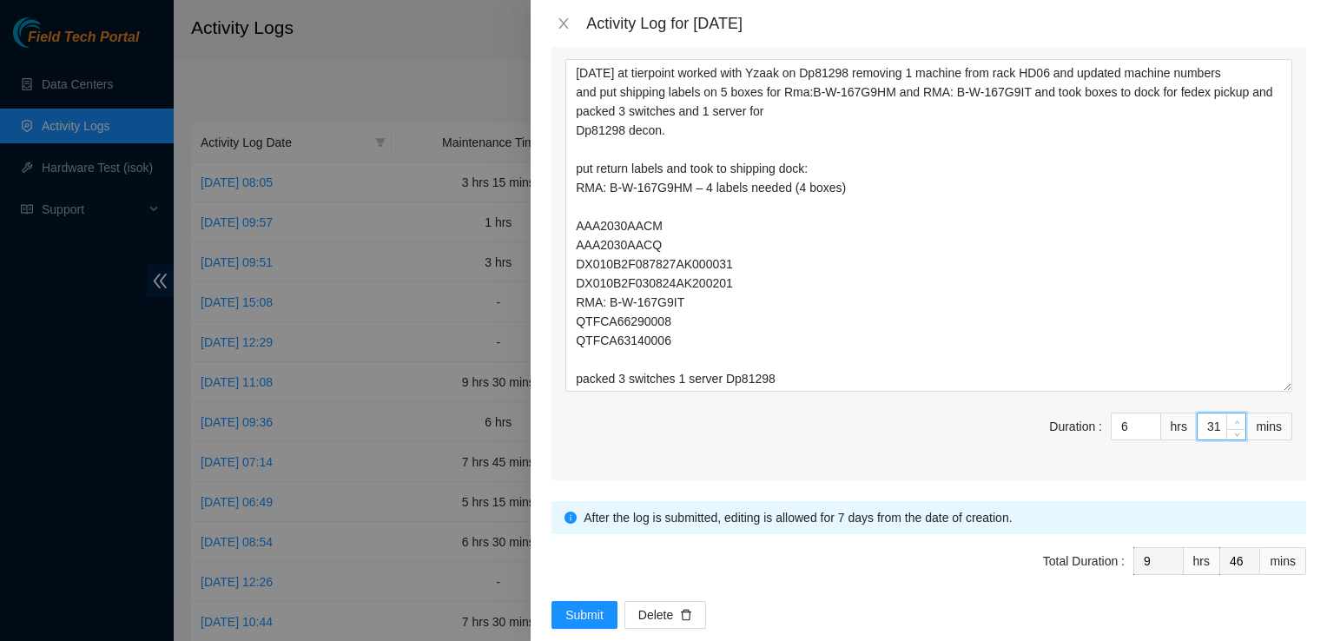
type input "32"
type input "47"
type input "33"
type input "48"
type input "34"
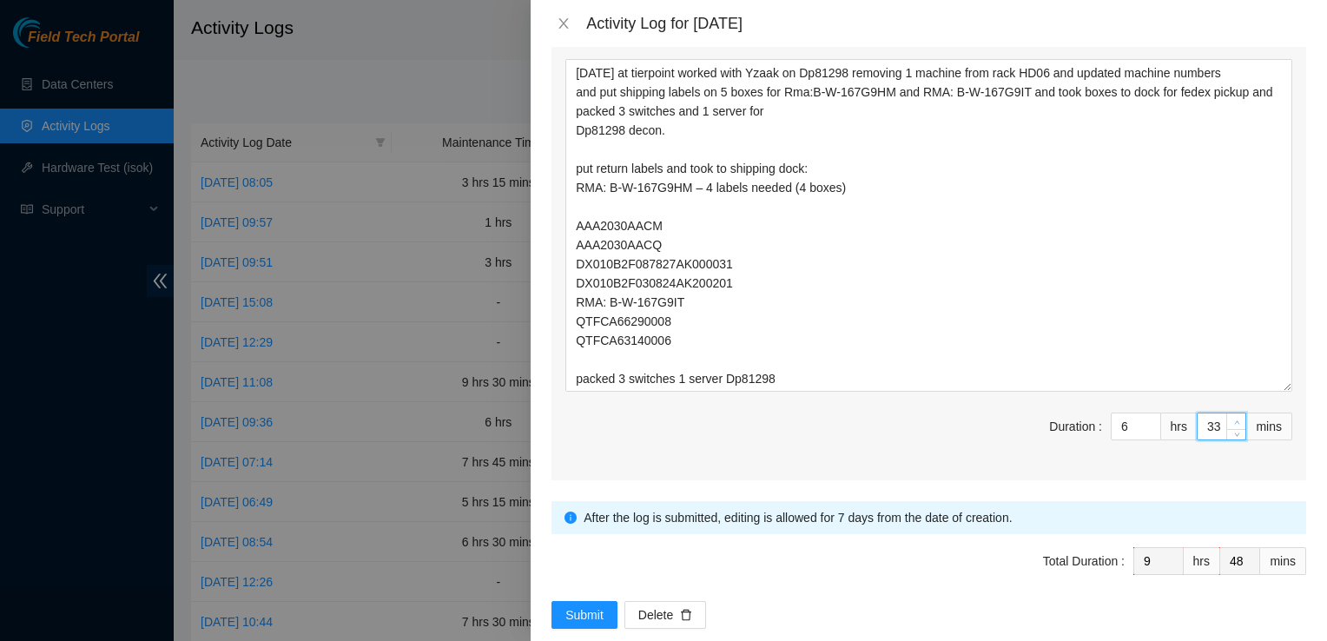
type input "49"
type input "35"
type input "50"
type input "36"
type input "51"
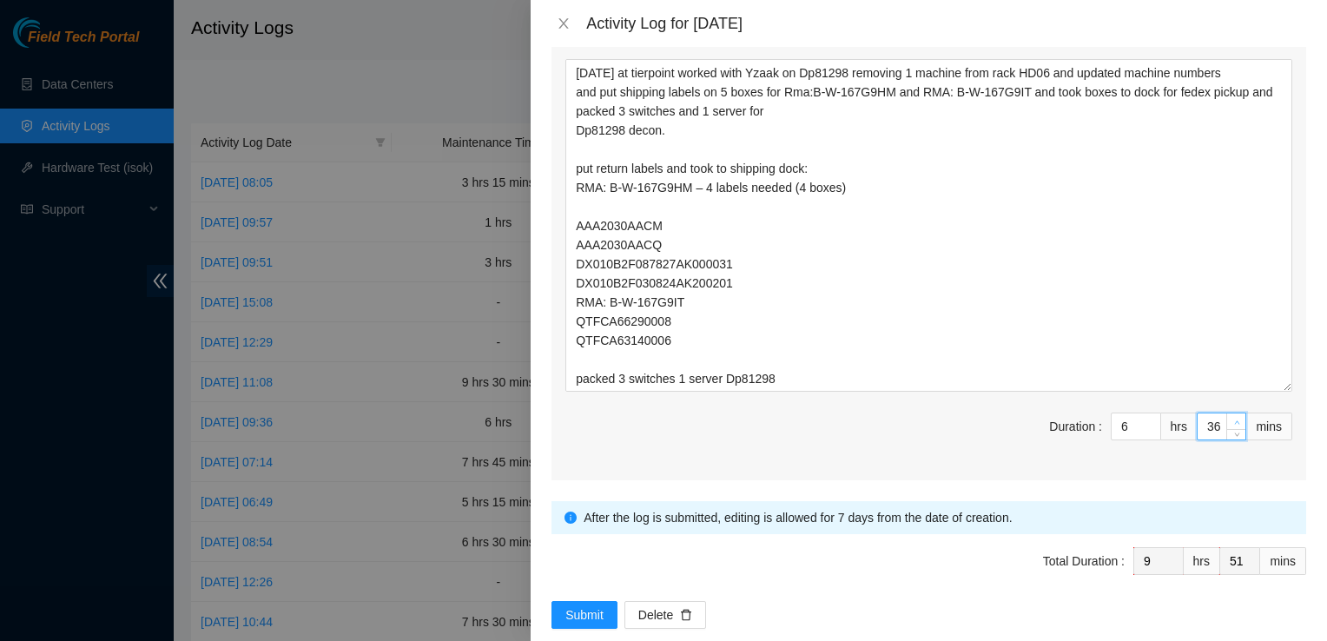
type input "37"
type input "52"
type input "38"
type input "53"
type input "39"
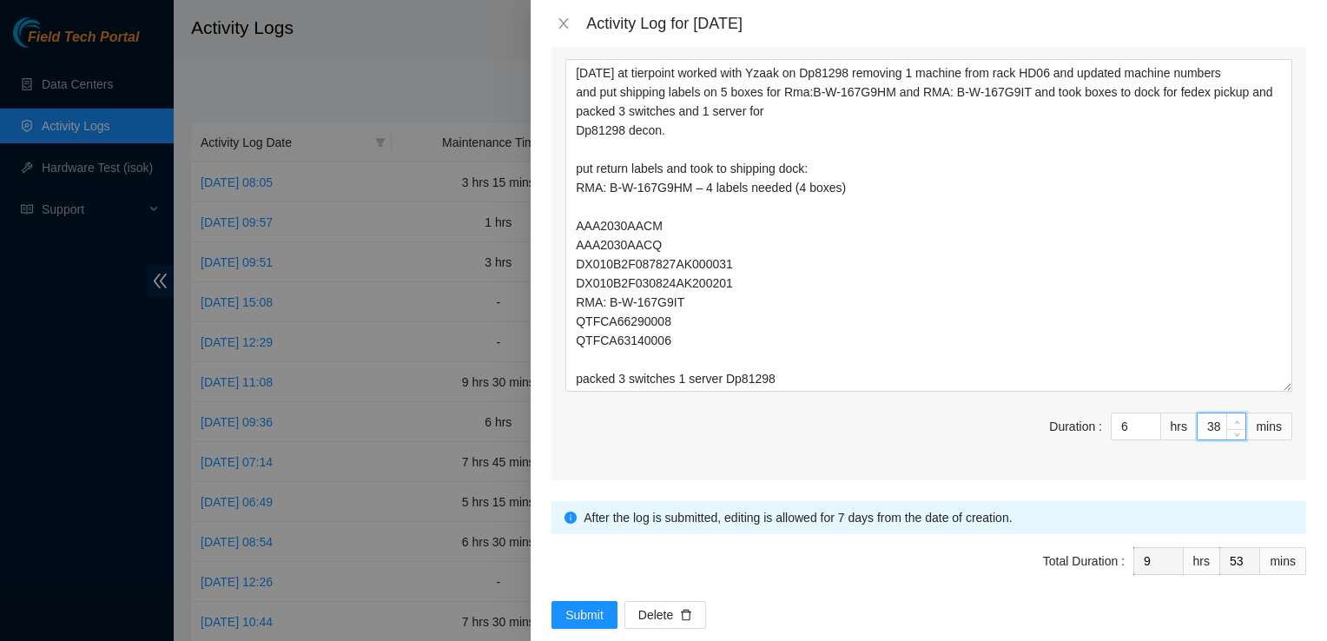
type input "54"
type input "40"
type input "55"
type input "41"
type input "56"
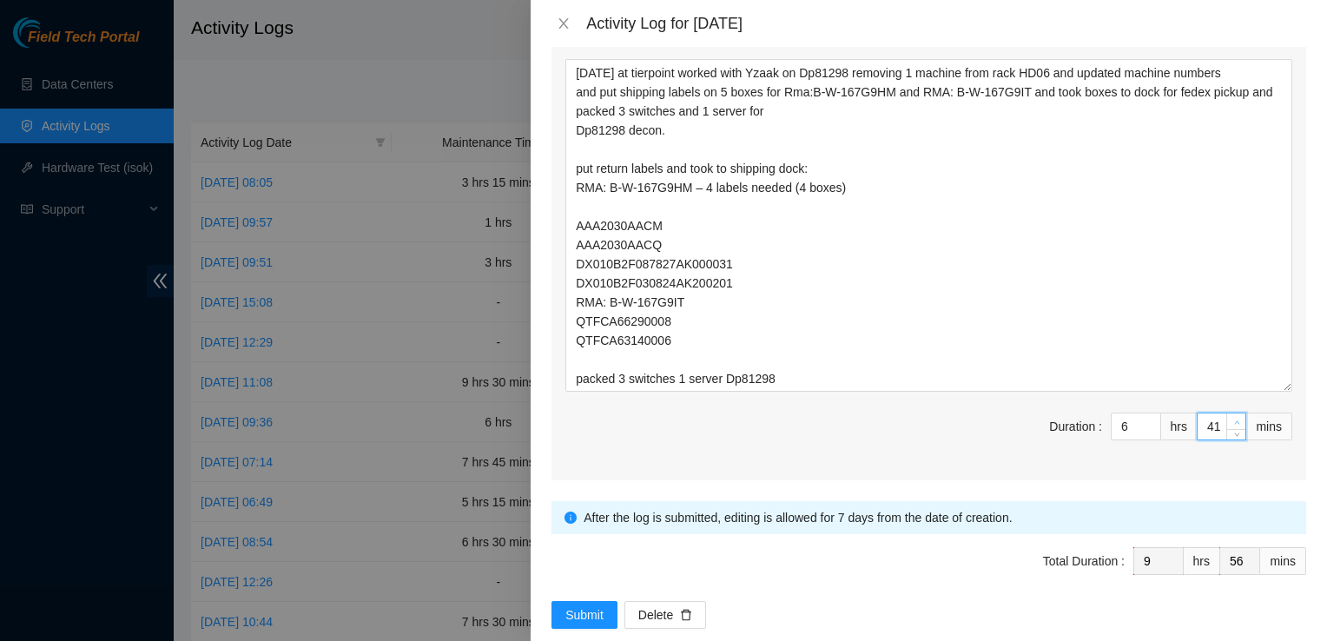
type input "42"
type input "57"
click at [1226, 413] on span "Increase Value" at bounding box center [1235, 421] width 19 height 16
type input "43"
type input "58"
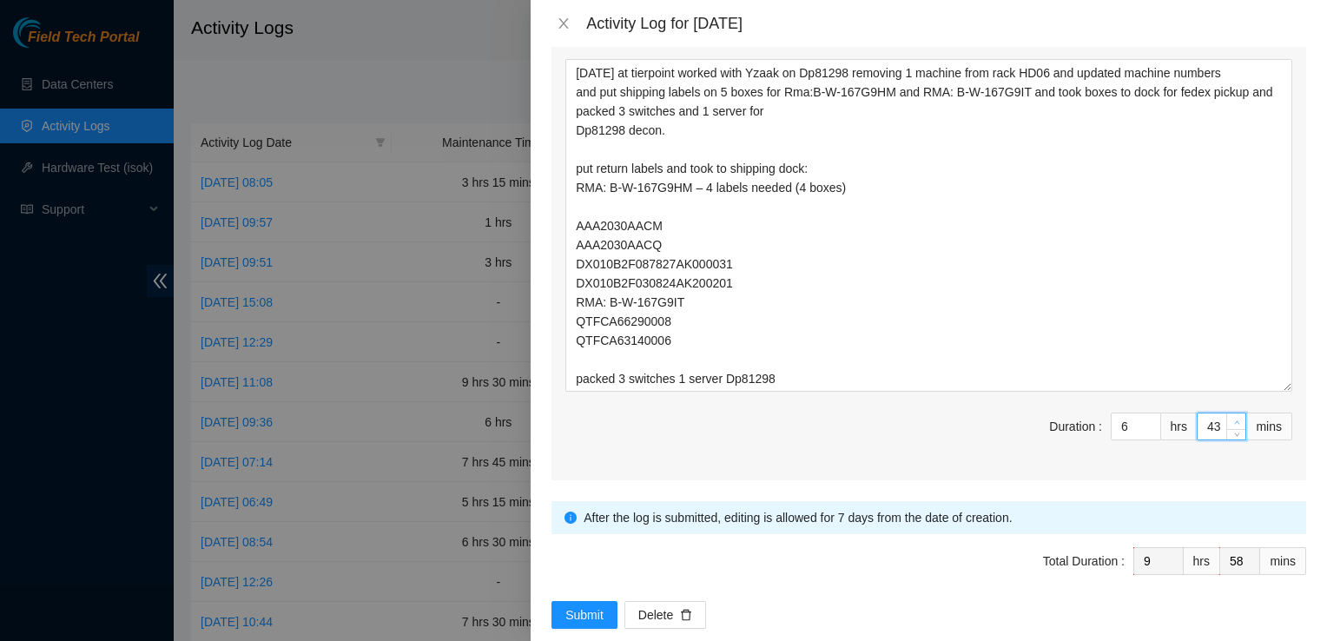
type input "44"
type input "59"
type input "45"
type input "10"
type input "0"
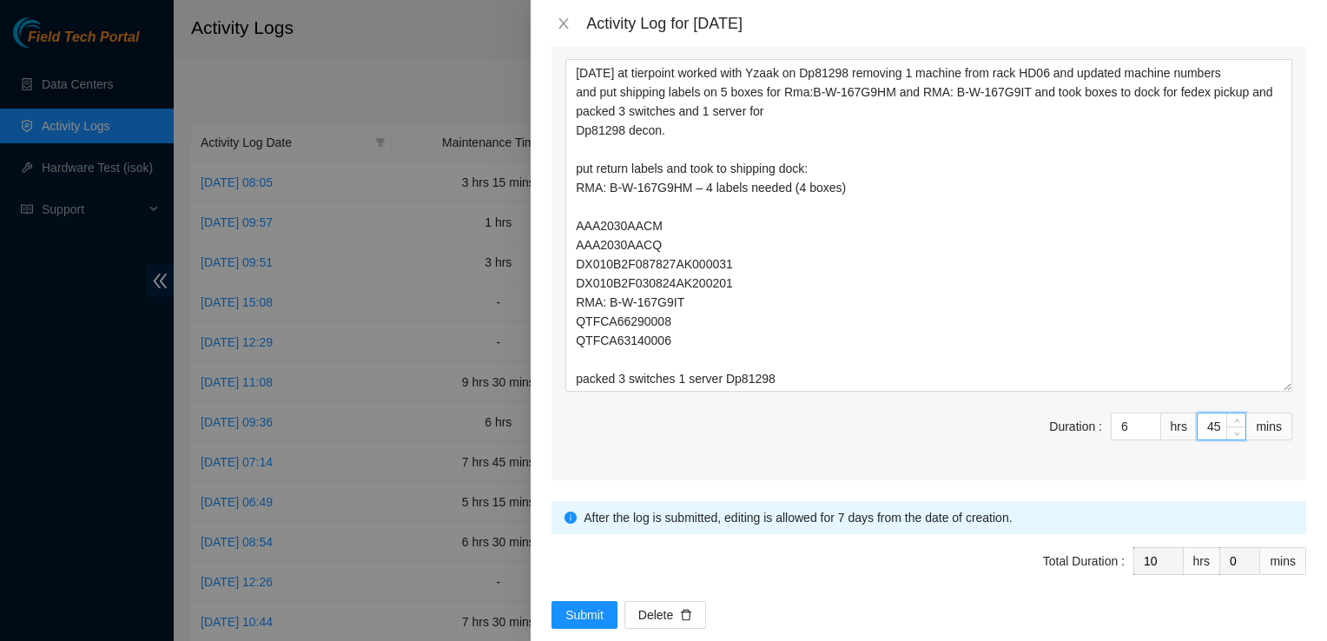
click at [1162, 434] on div "Comment [DATE] at tierpoint worked with Yzaak on Dp81298 removing 1 machine fro…" at bounding box center [929, 255] width 755 height 451
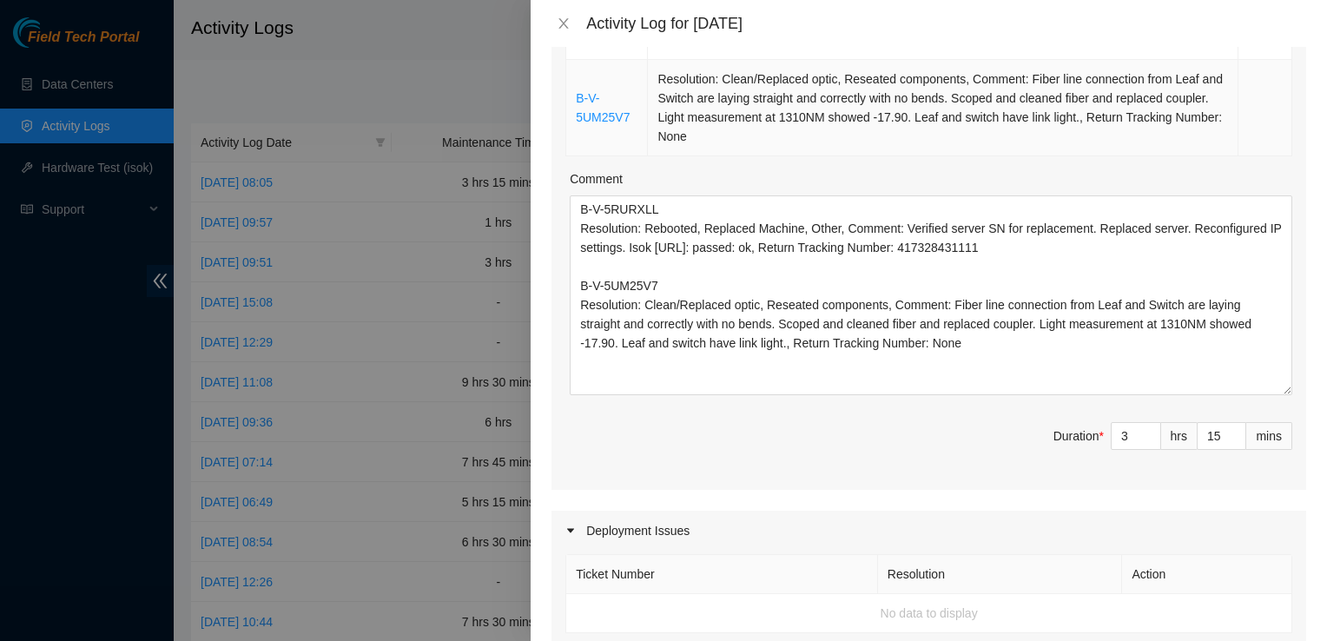
scroll to position [401, 0]
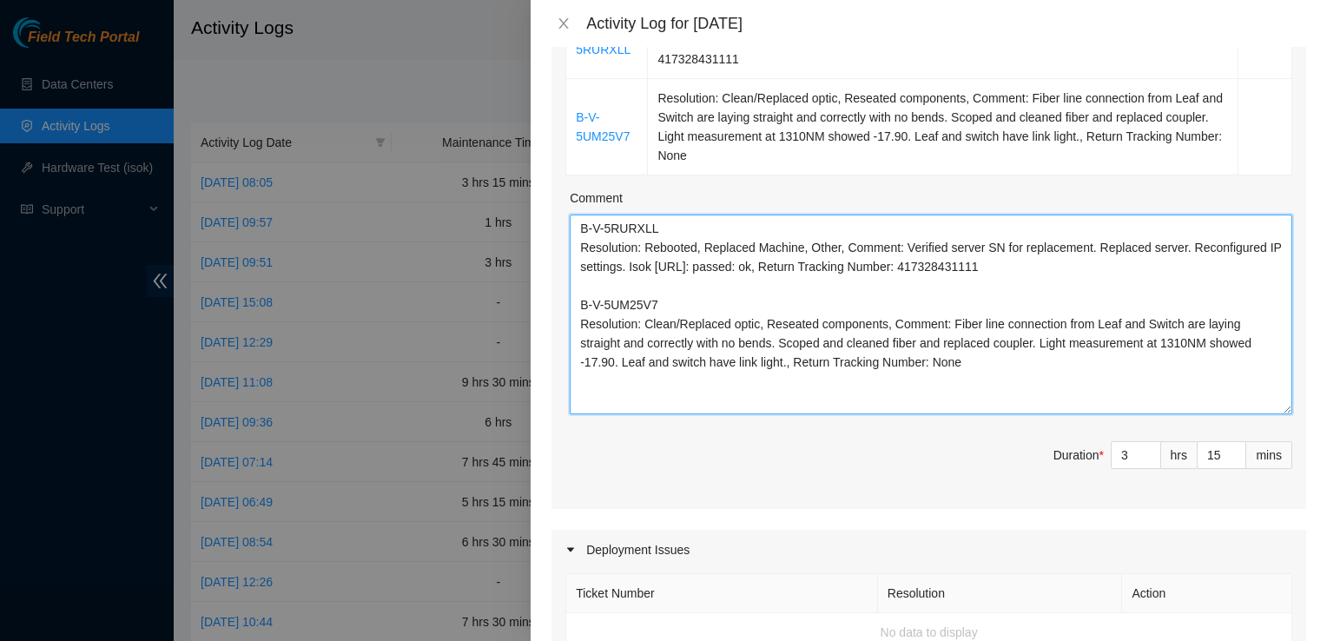
click at [788, 241] on textarea "B-V-5RURXLL Resolution: Rebooted, Replaced Machine, Other, Comment: Verified se…" at bounding box center [931, 315] width 723 height 200
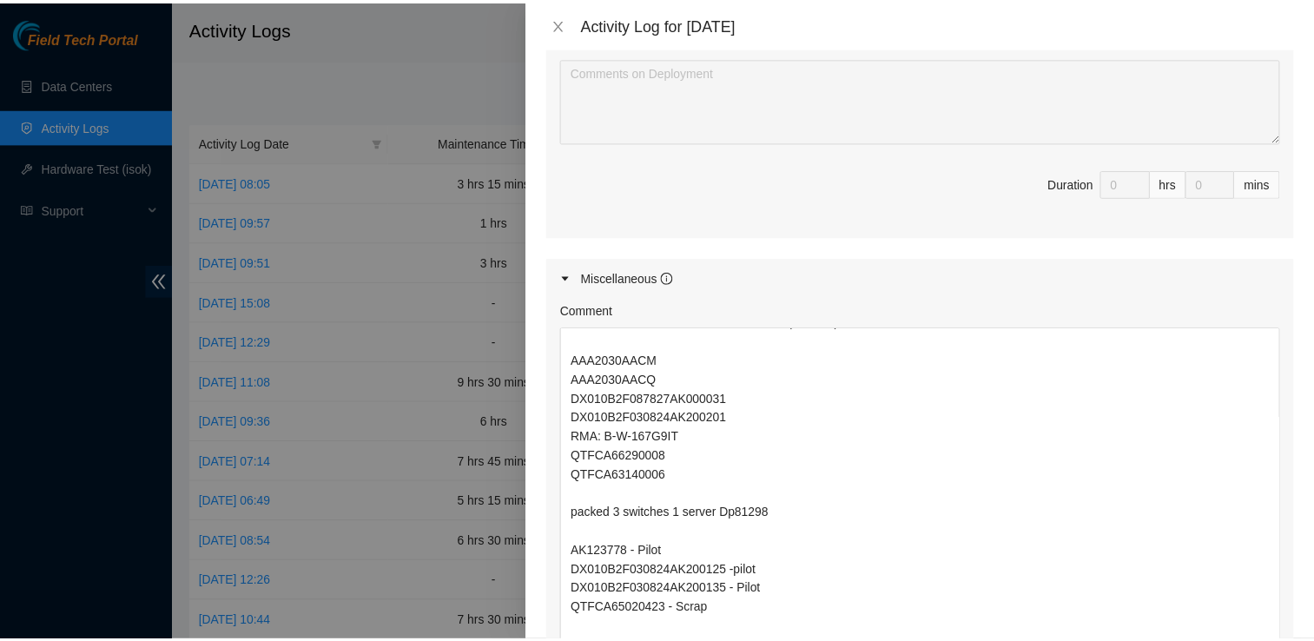
scroll to position [1304, 0]
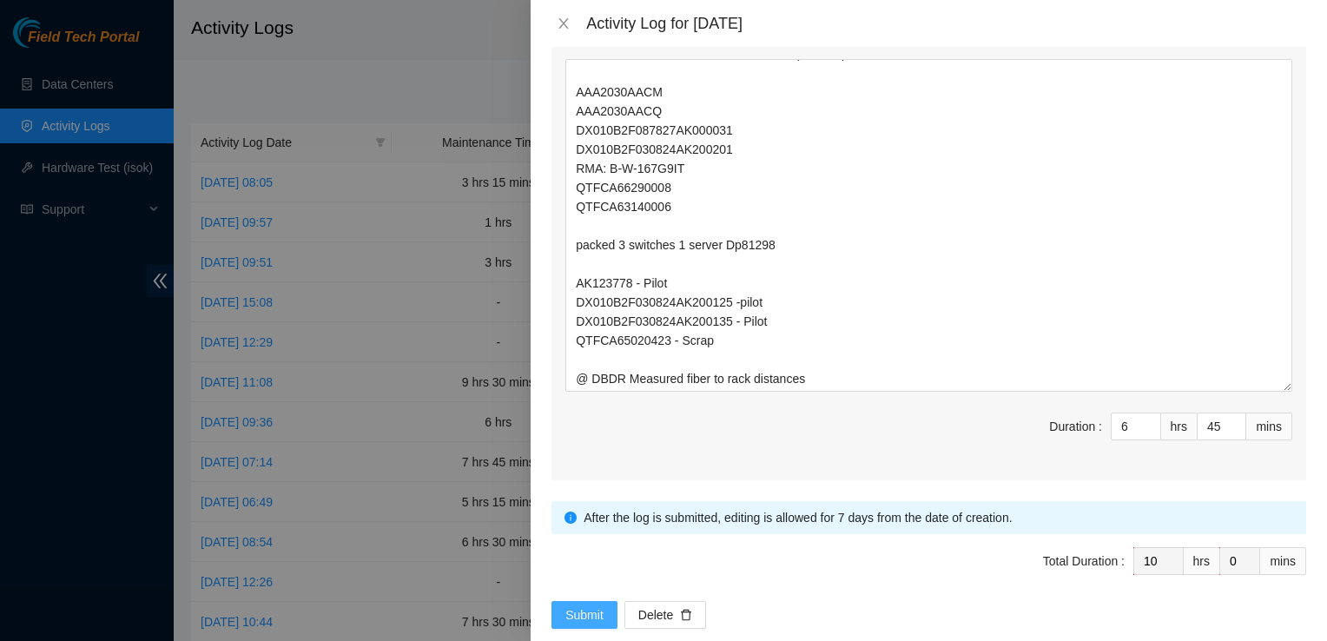
type textarea "B-V-5RURXLL Resolution: Rebooted, Replaced Machine, Other, Comment: Verified se…"
click at [585, 605] on span "Submit" at bounding box center [584, 614] width 38 height 19
